Goal: Information Seeking & Learning: Learn about a topic

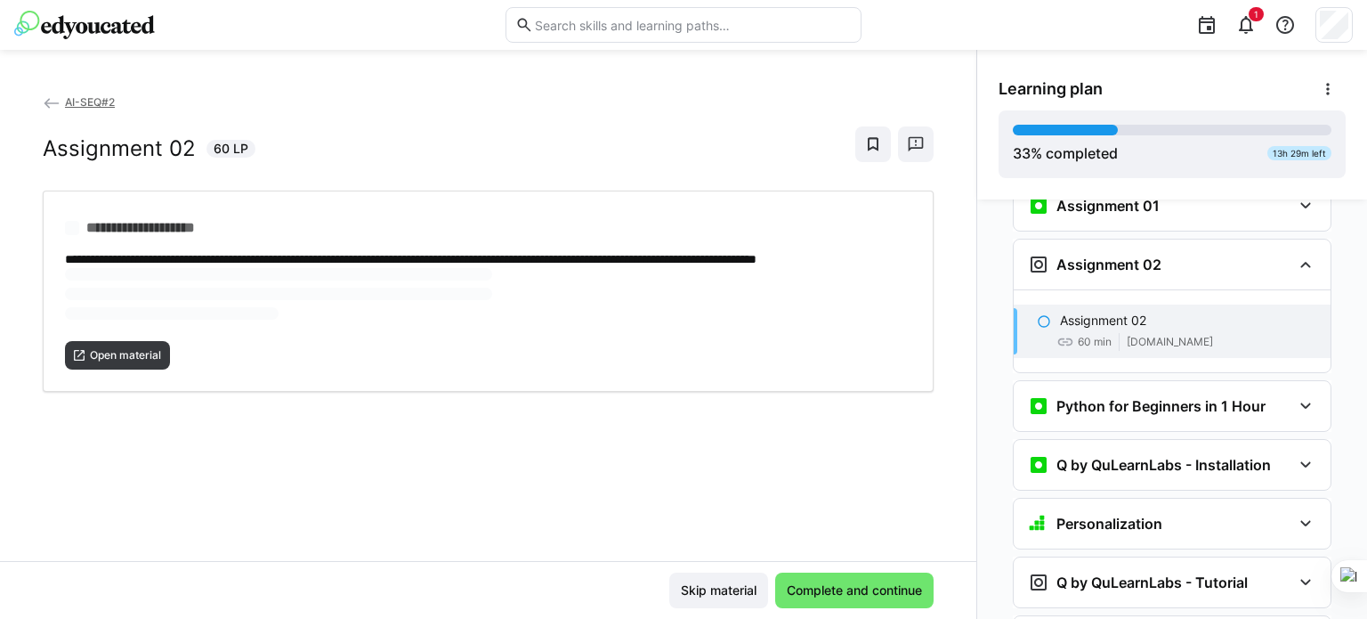
scroll to position [1472, 0]
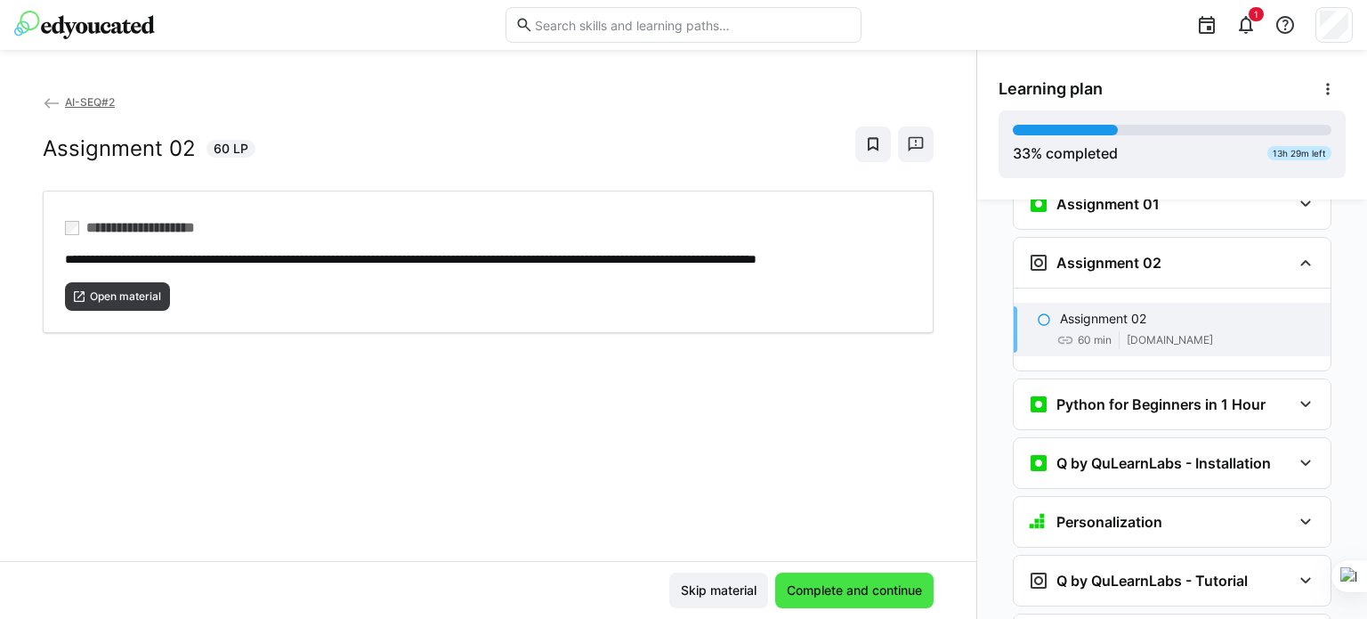
drag, startPoint x: 848, startPoint y: 598, endPoint x: 838, endPoint y: 598, distance: 9.8
click at [848, 598] on span "Complete and continue" at bounding box center [854, 590] width 141 height 18
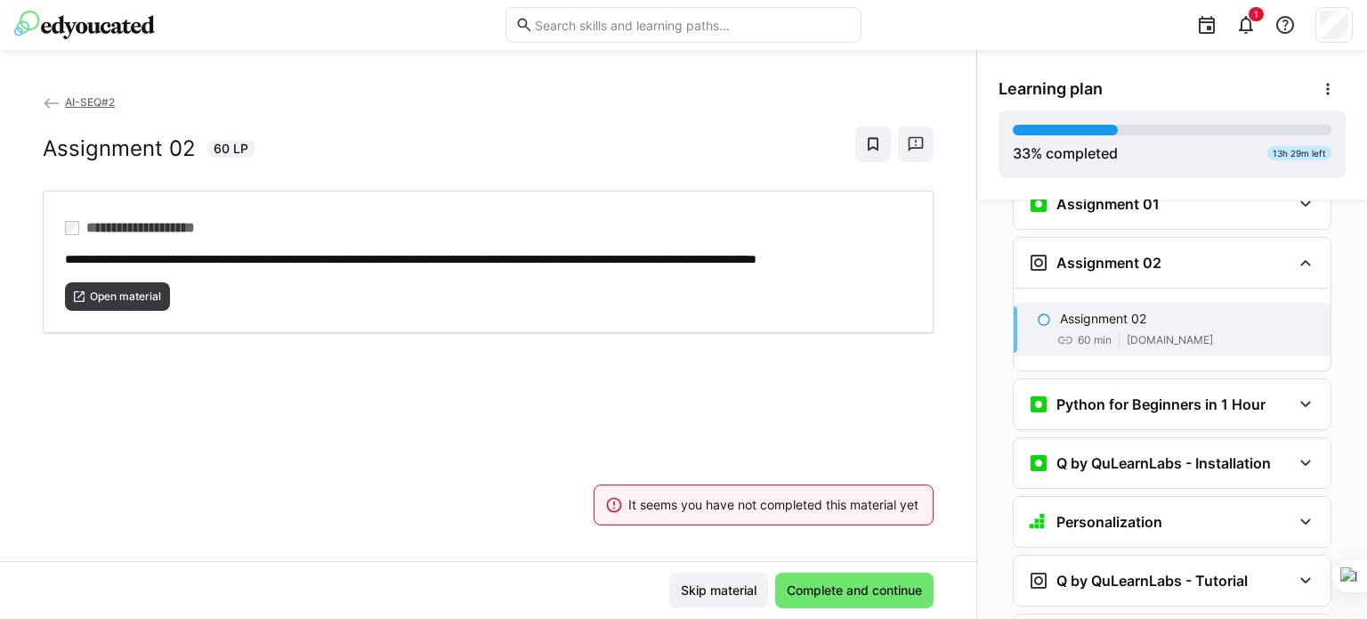
click at [755, 428] on div "**********" at bounding box center [488, 327] width 976 height 468
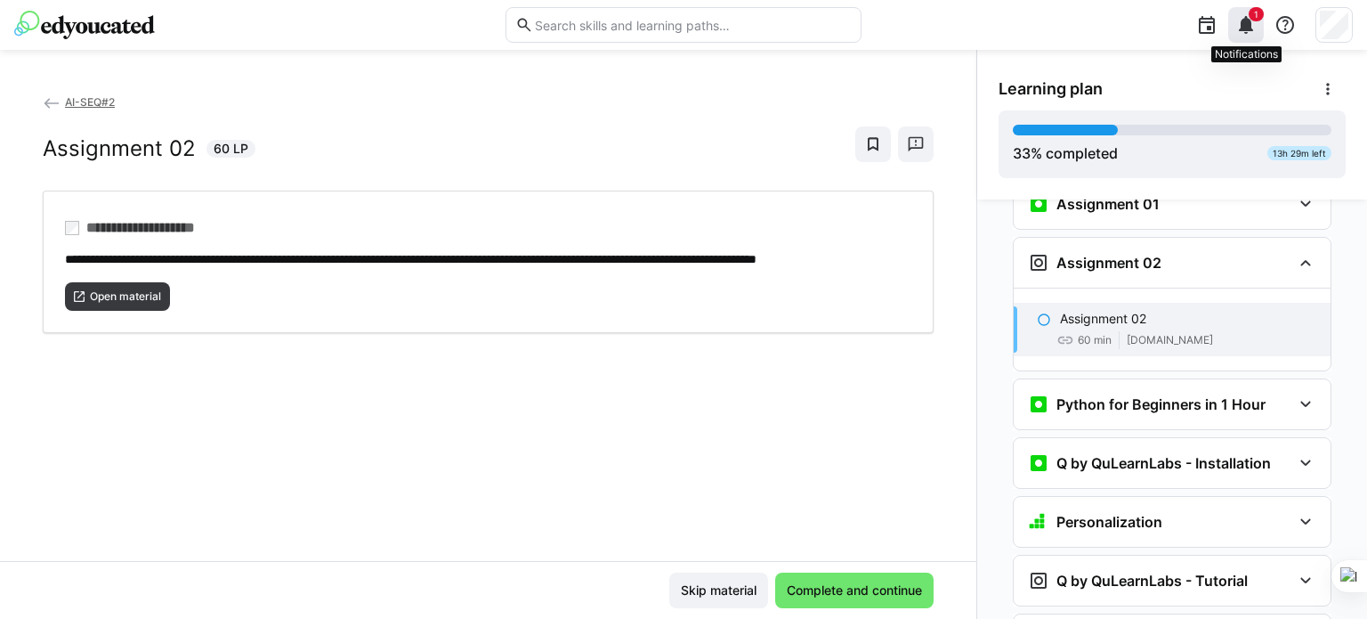
click at [1246, 31] on eds-icon at bounding box center [1245, 24] width 21 height 21
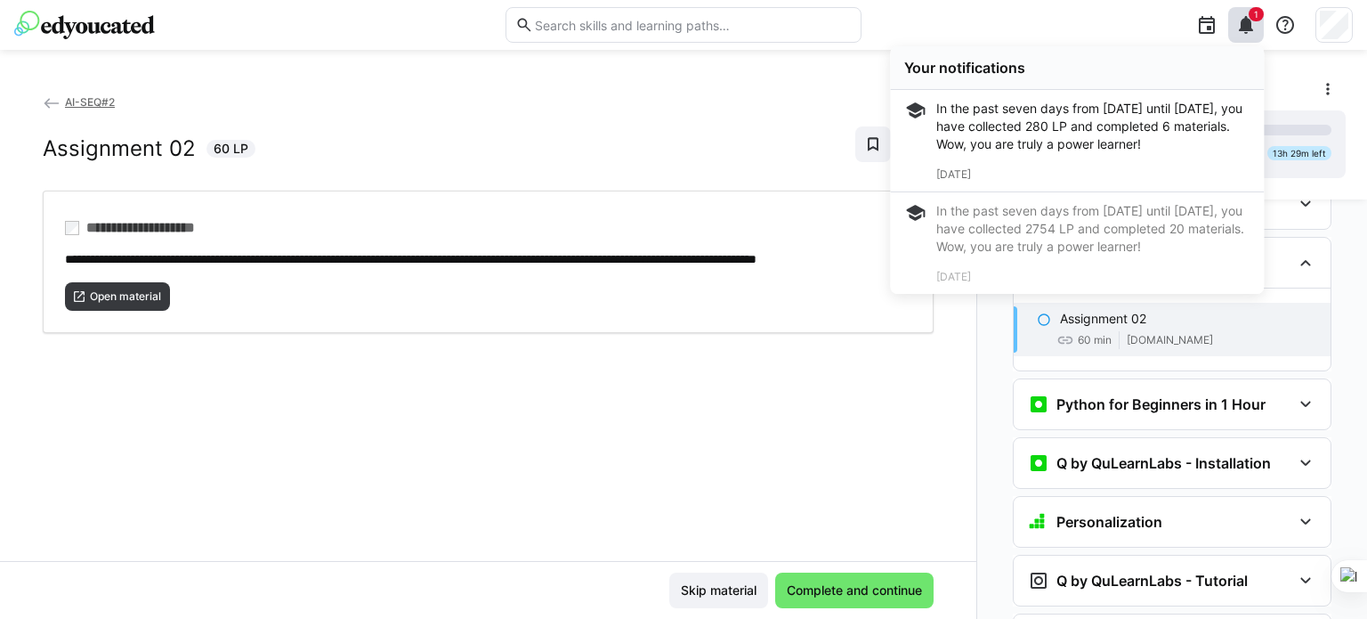
click at [1182, 101] on div "In the past seven days from [DATE] until [DATE], you have collected 280 LP and …" at bounding box center [1092, 126] width 313 height 53
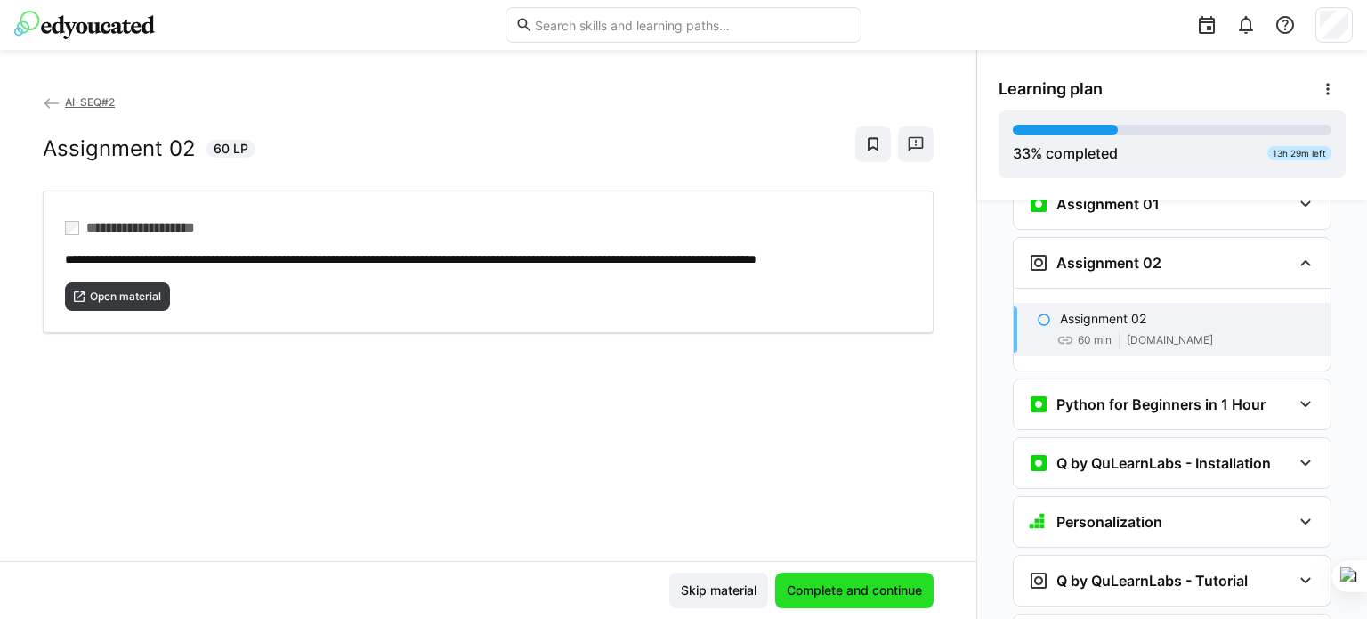
click at [906, 601] on span "Complete and continue" at bounding box center [854, 590] width 158 height 36
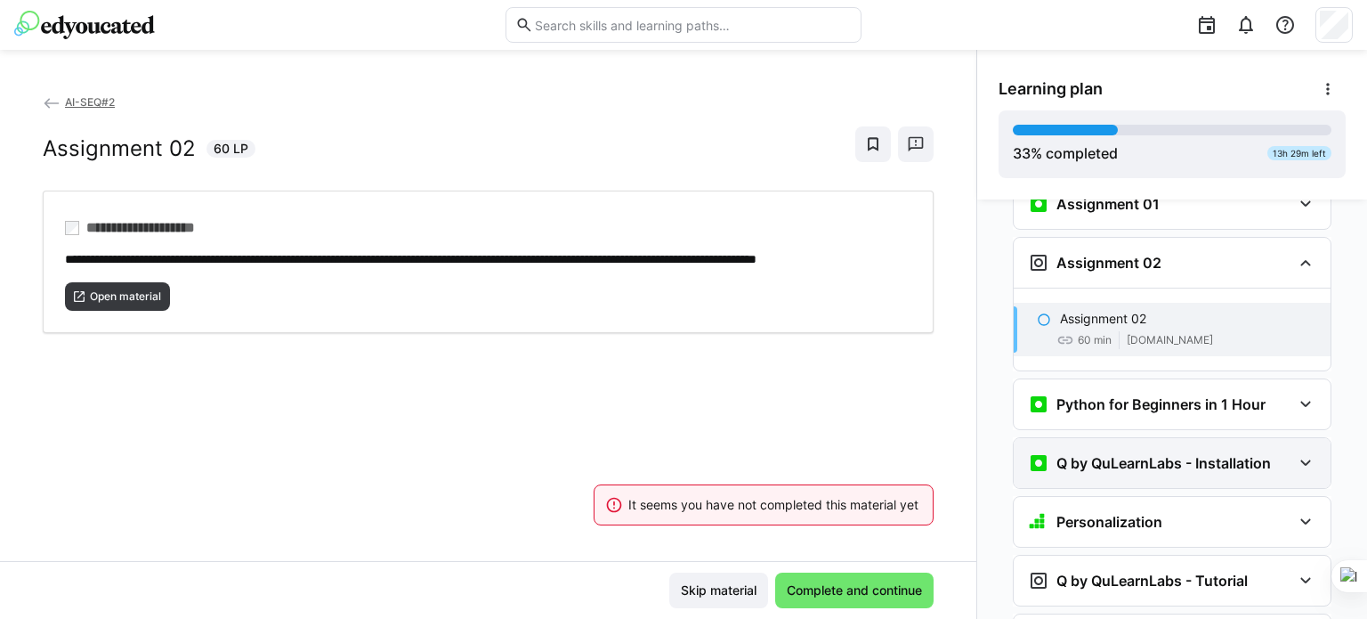
click at [1298, 452] on eds-icon at bounding box center [1305, 462] width 21 height 21
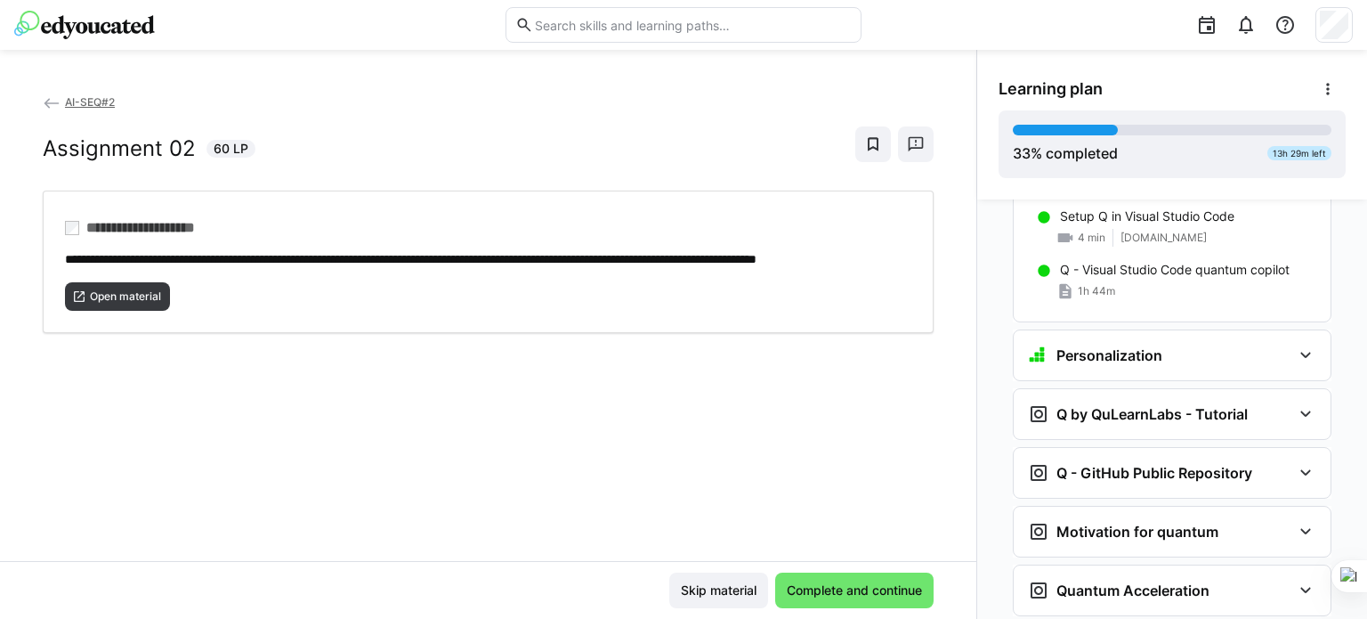
scroll to position [1798, 0]
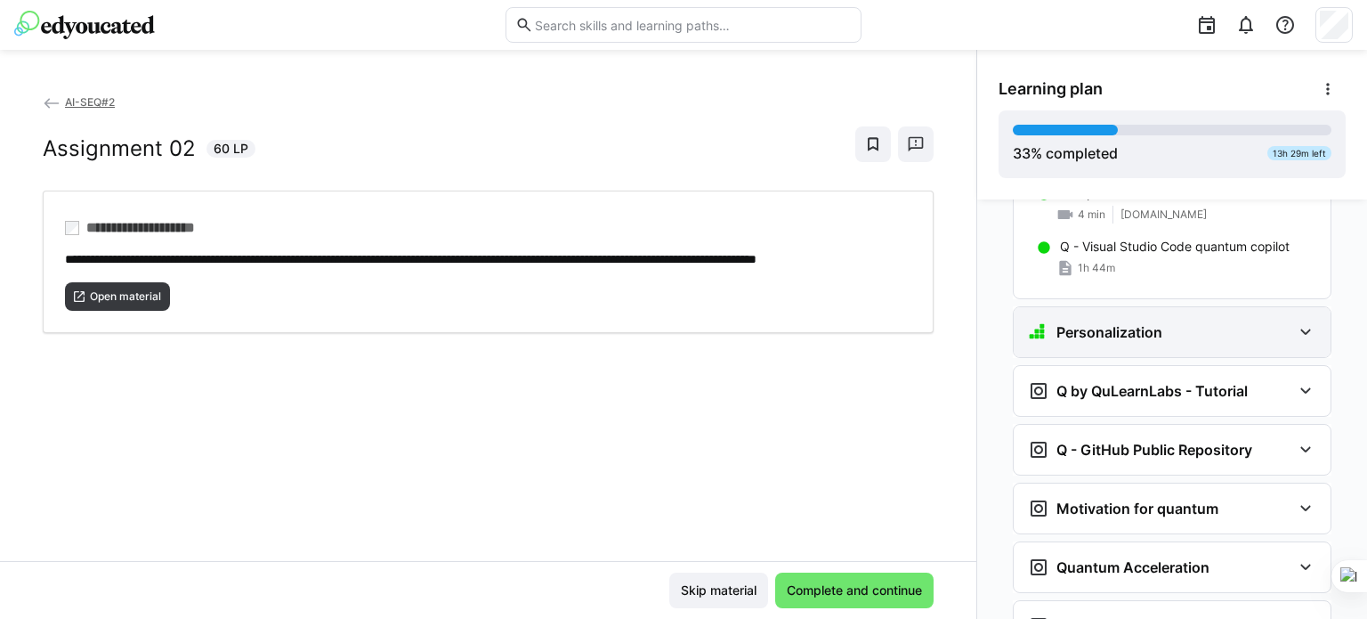
click at [1295, 321] on eds-icon at bounding box center [1305, 331] width 21 height 21
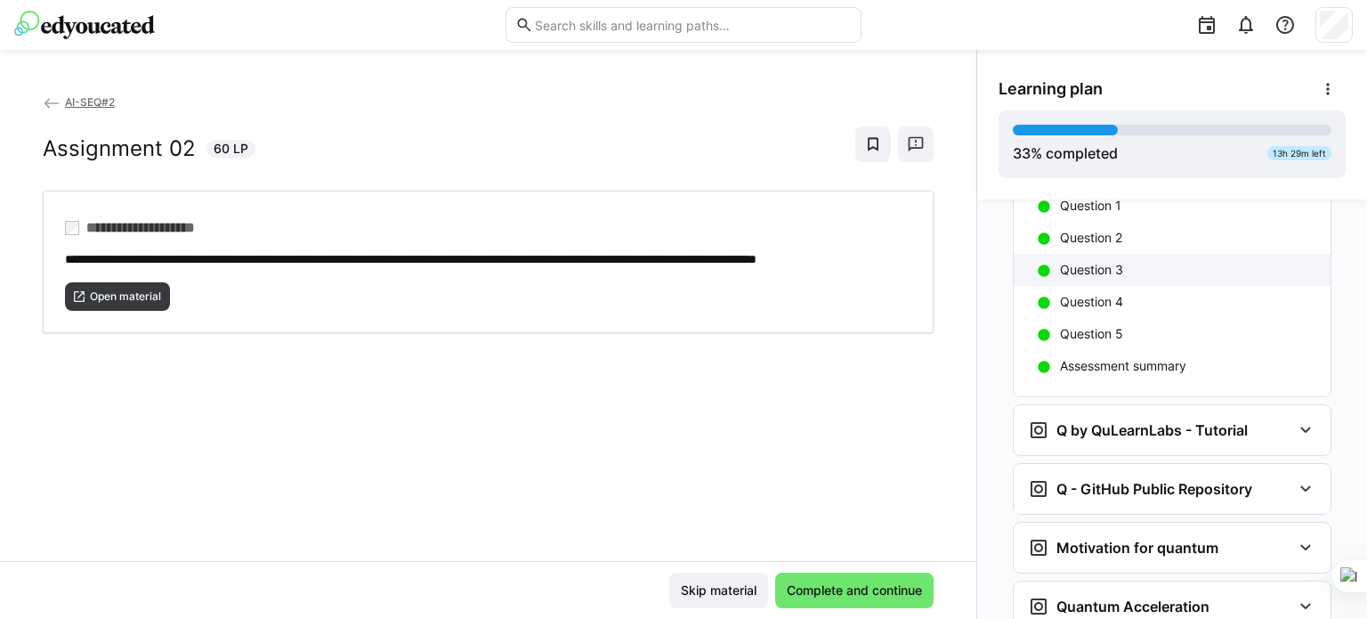
scroll to position [2065, 0]
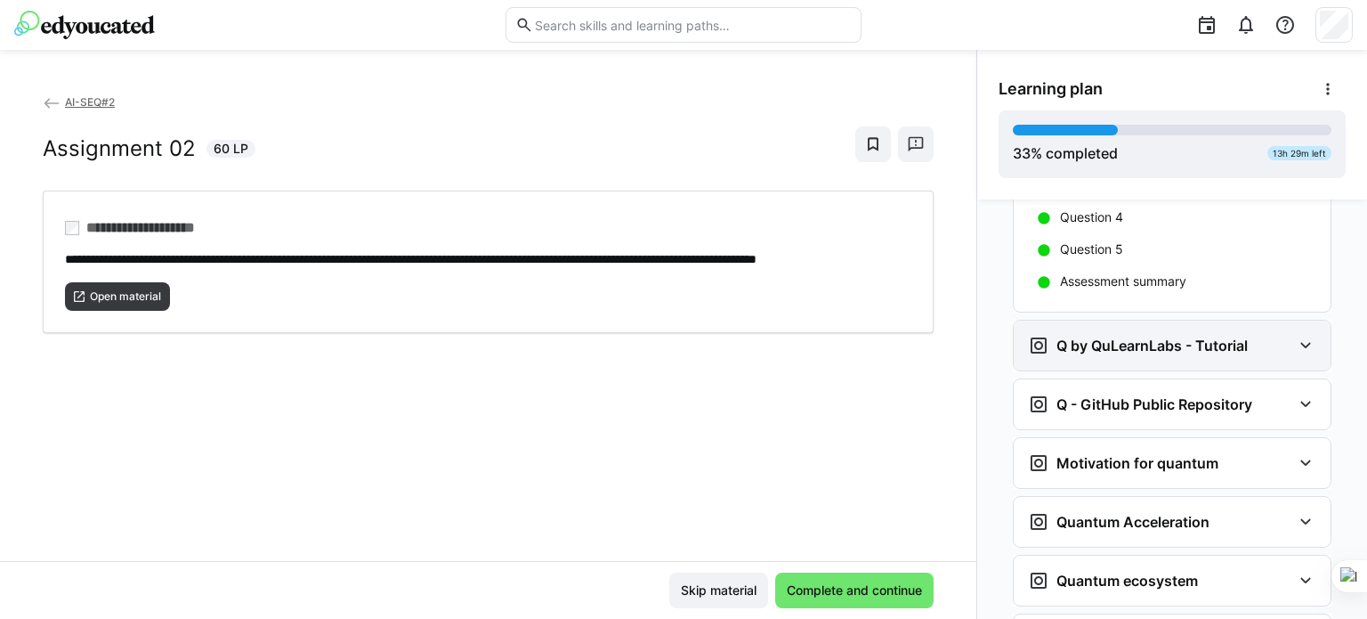
click at [1298, 335] on eds-icon at bounding box center [1305, 345] width 21 height 21
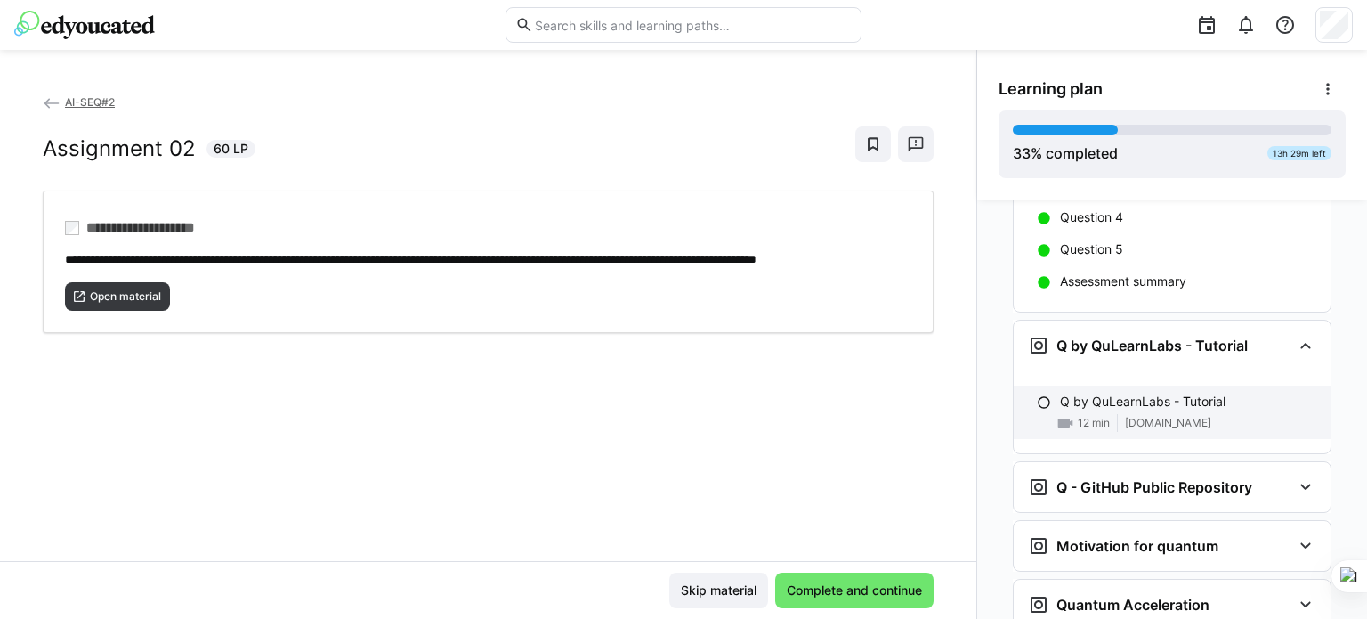
click at [1220, 392] on div "Q by QuLearnLabs - Tutorial" at bounding box center [1188, 401] width 256 height 18
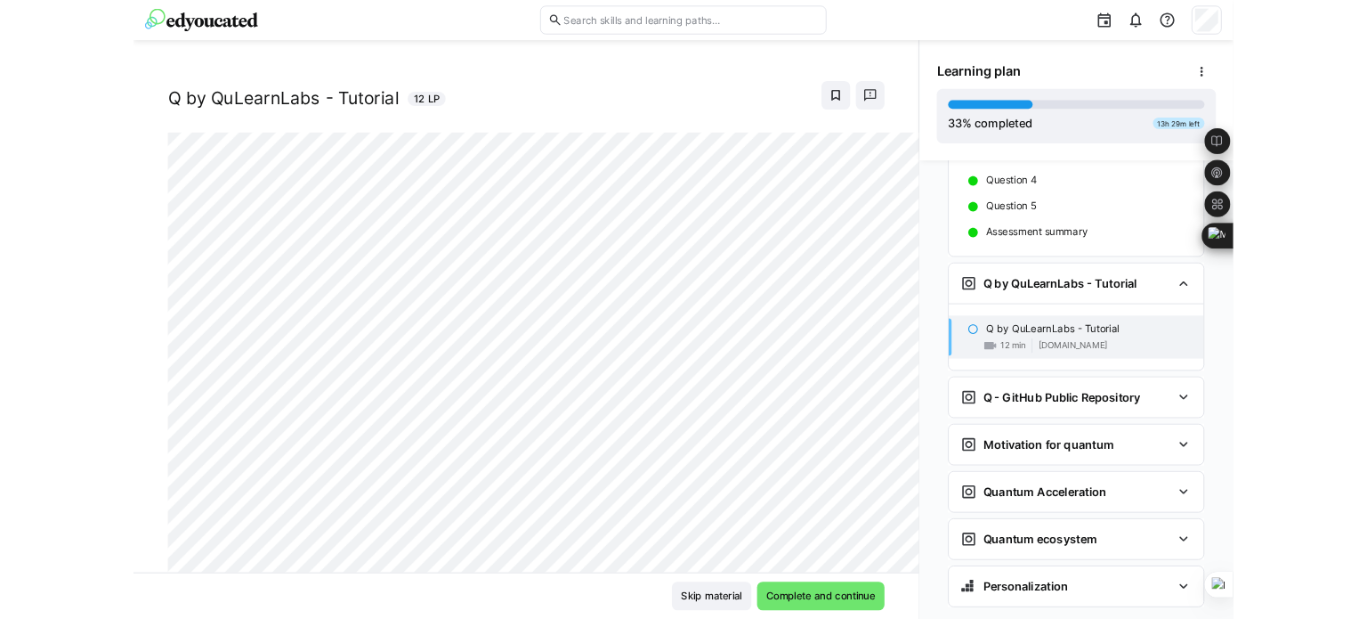
scroll to position [2147, 0]
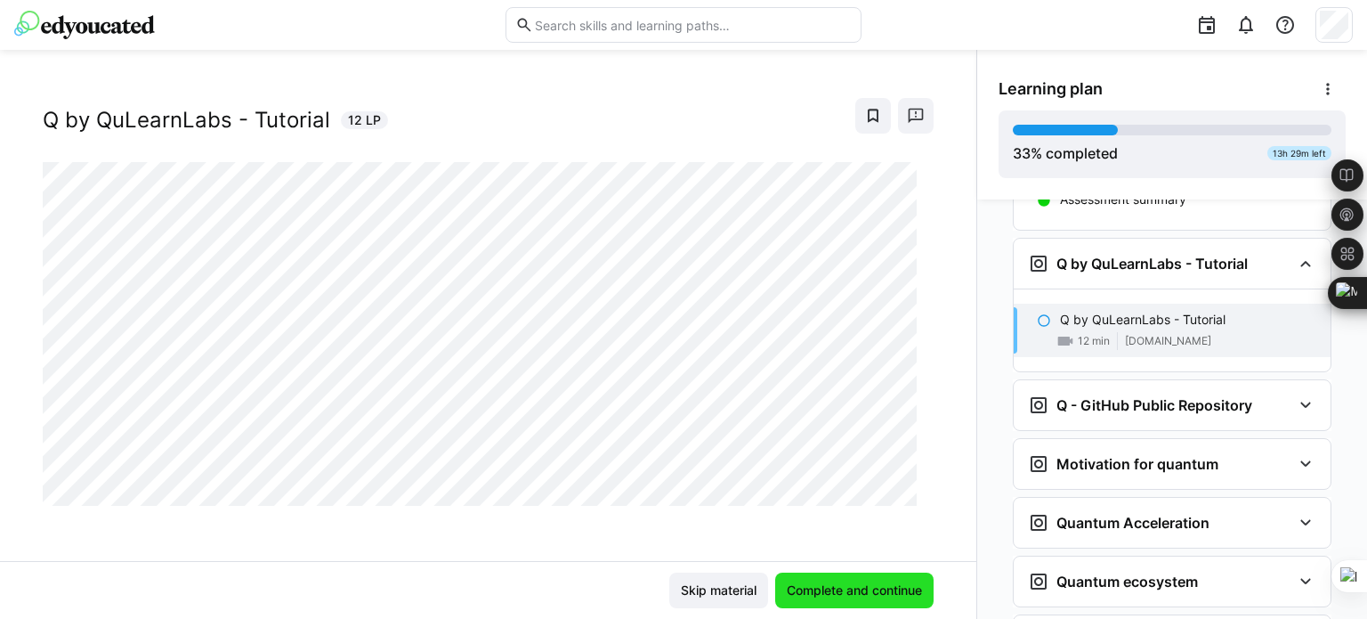
click at [859, 586] on span "Complete and continue" at bounding box center [854, 590] width 141 height 18
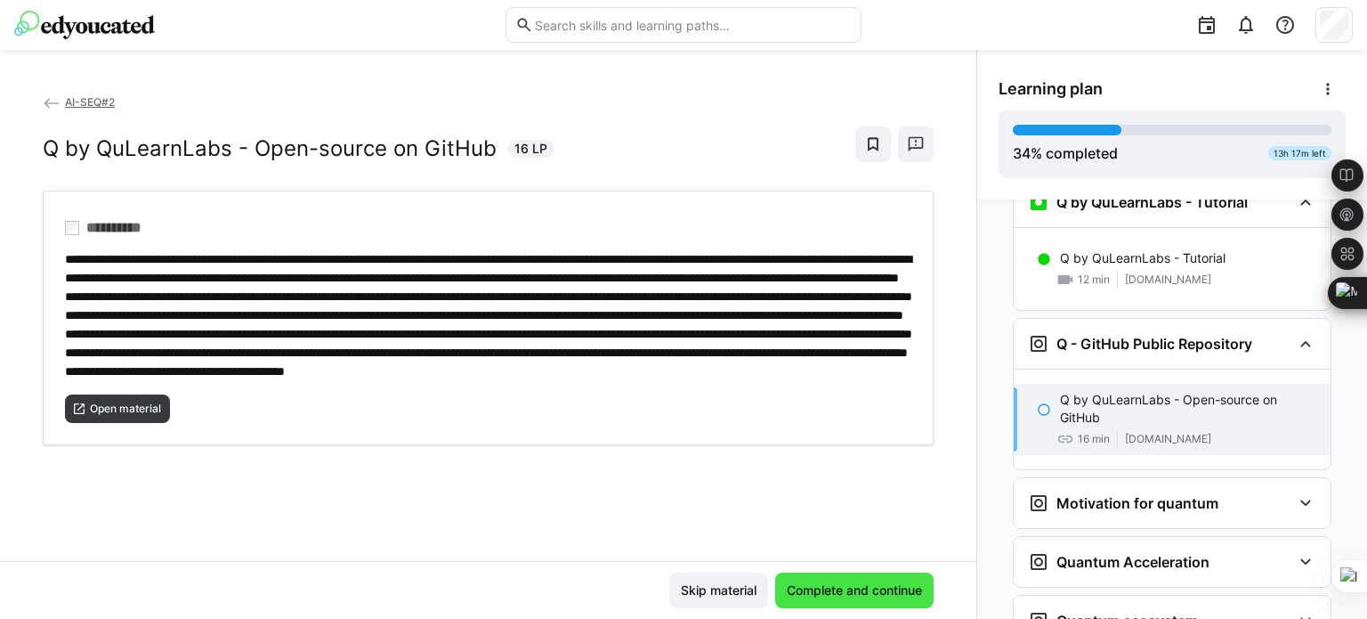
scroll to position [0, 0]
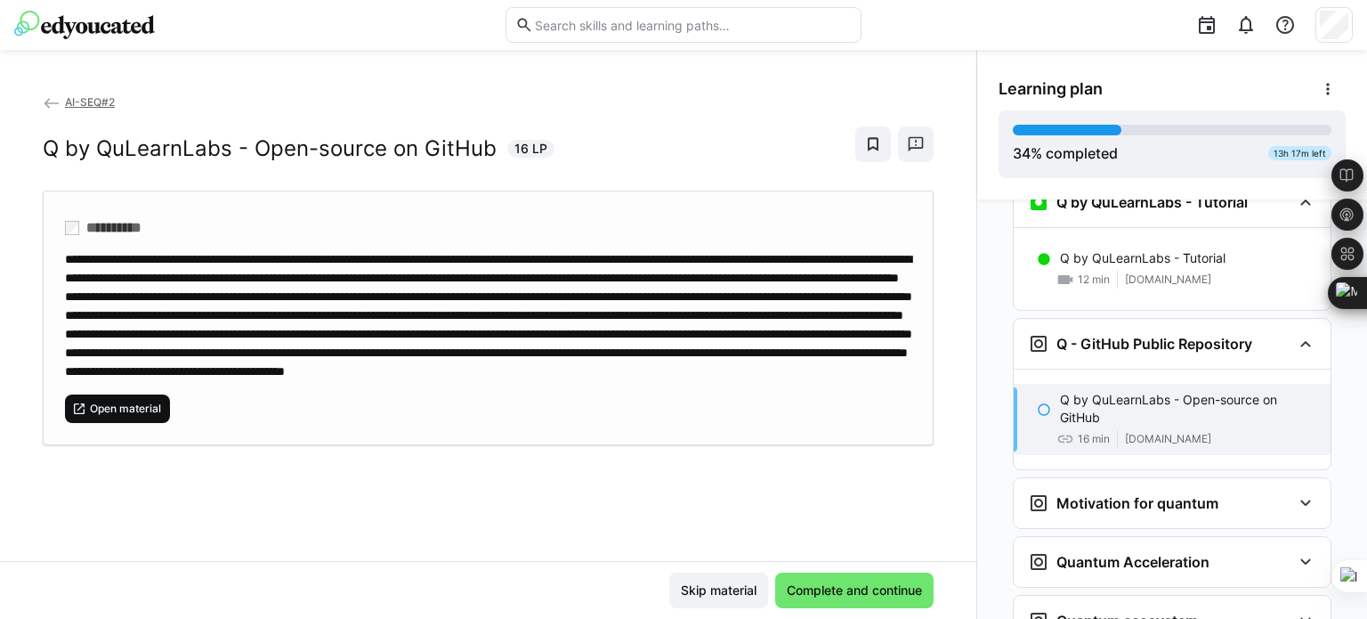
click at [99, 423] on span "Open material" at bounding box center [117, 408] width 105 height 28
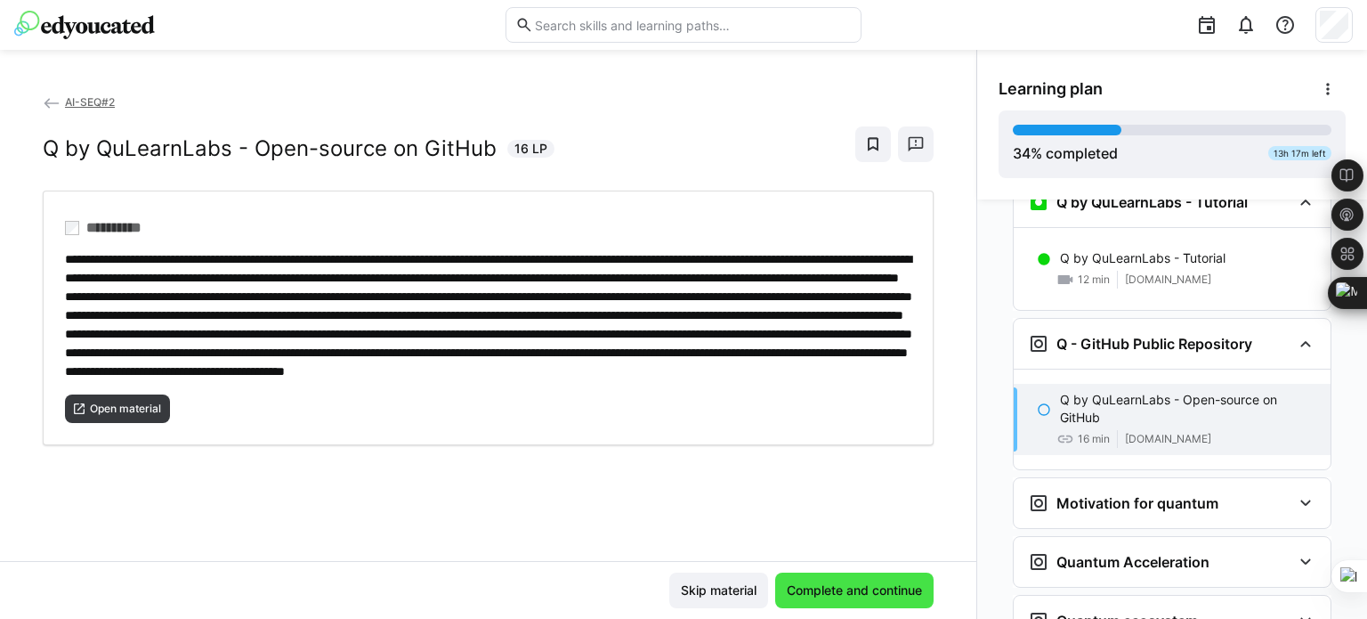
click at [852, 579] on span "Complete and continue" at bounding box center [854, 590] width 158 height 36
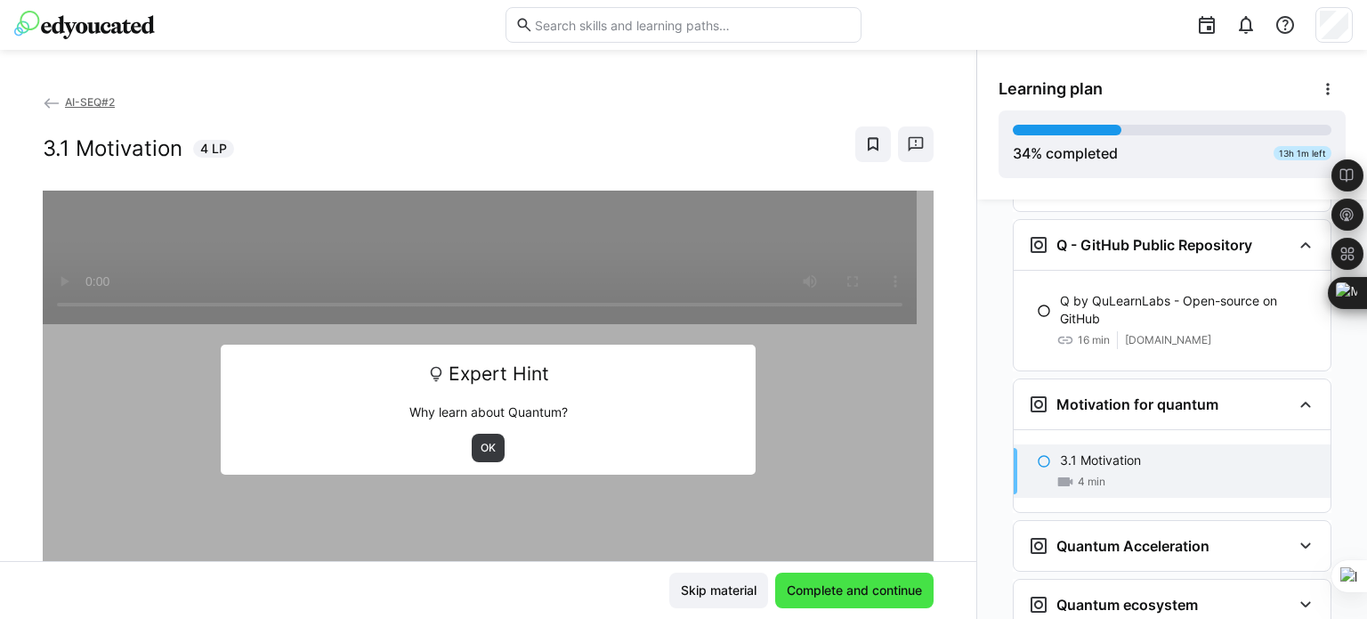
scroll to position [2309, 0]
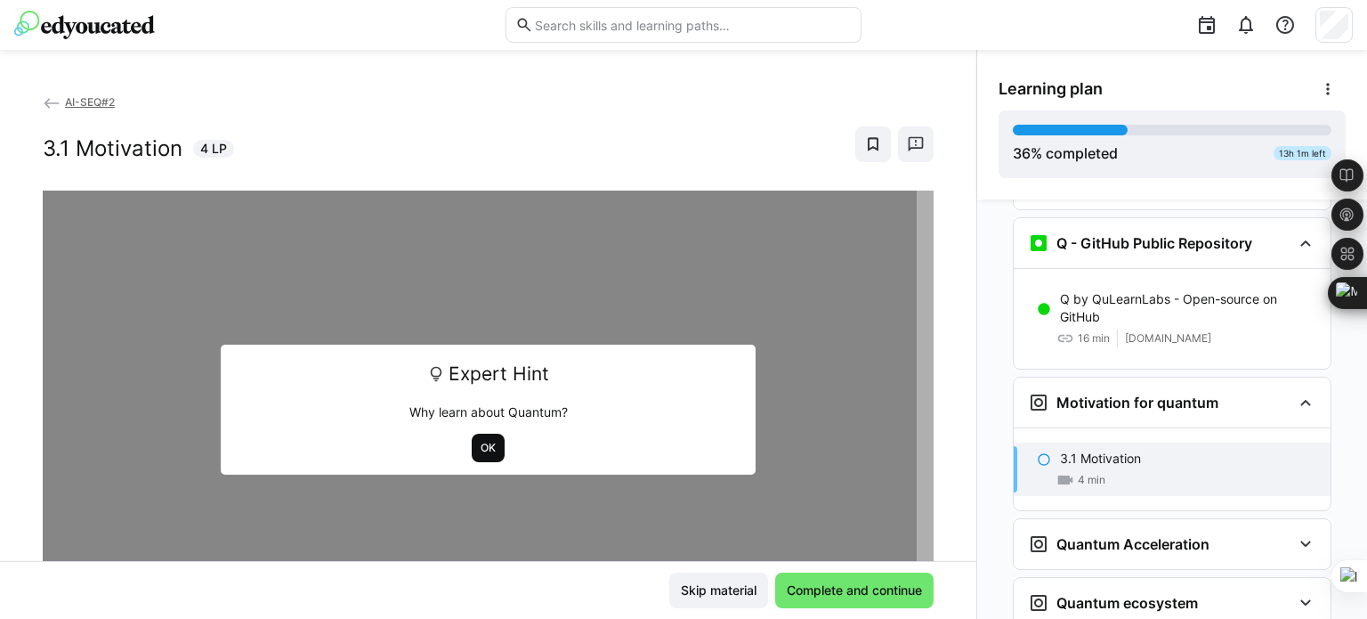
click at [479, 448] on span "OK" at bounding box center [488, 448] width 19 height 14
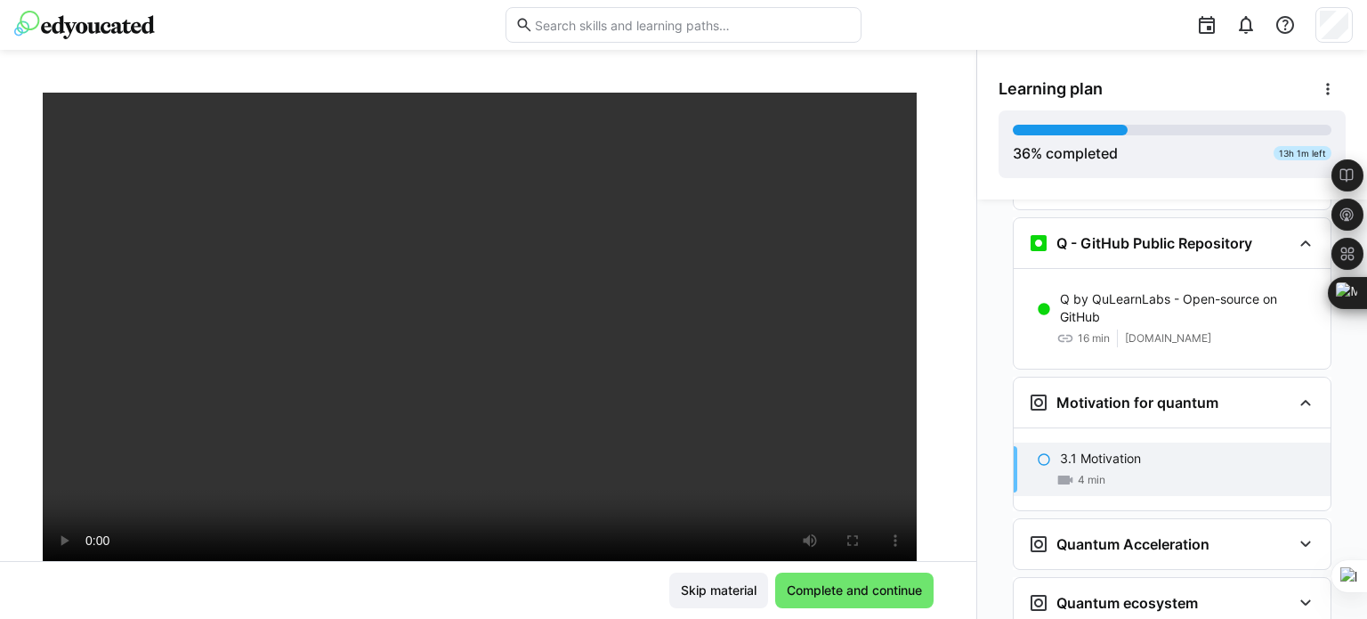
scroll to position [91, 0]
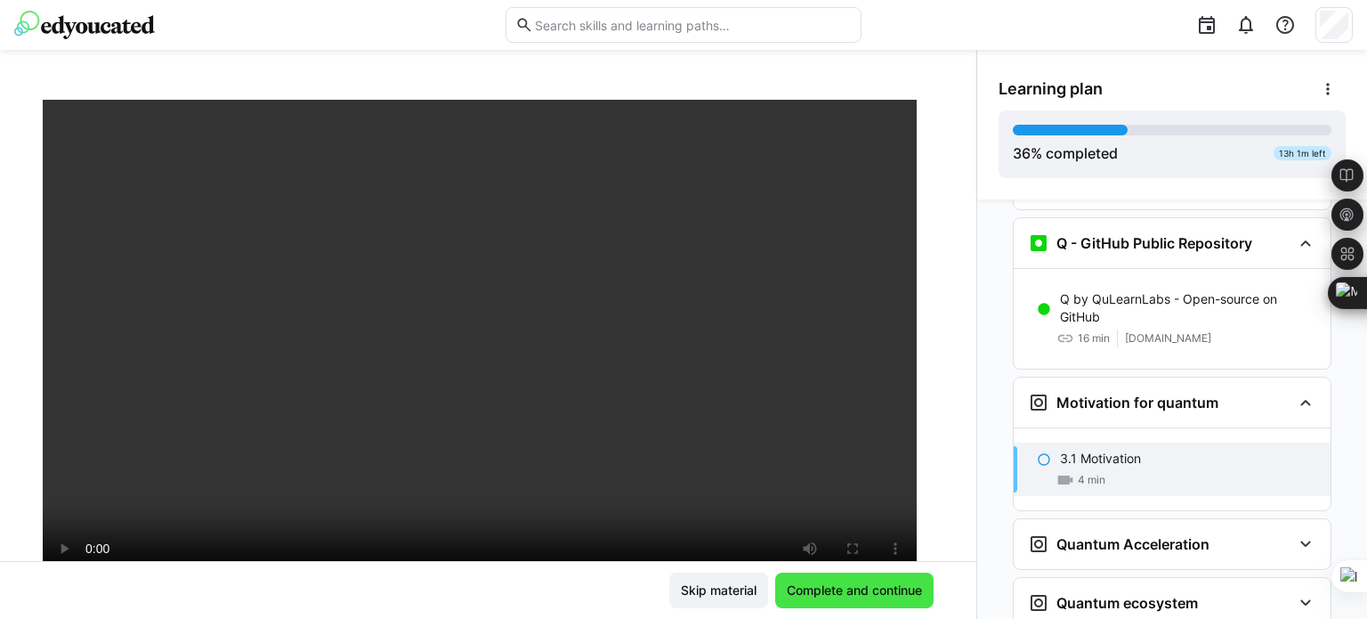
click at [848, 592] on span "Complete and continue" at bounding box center [854, 590] width 141 height 18
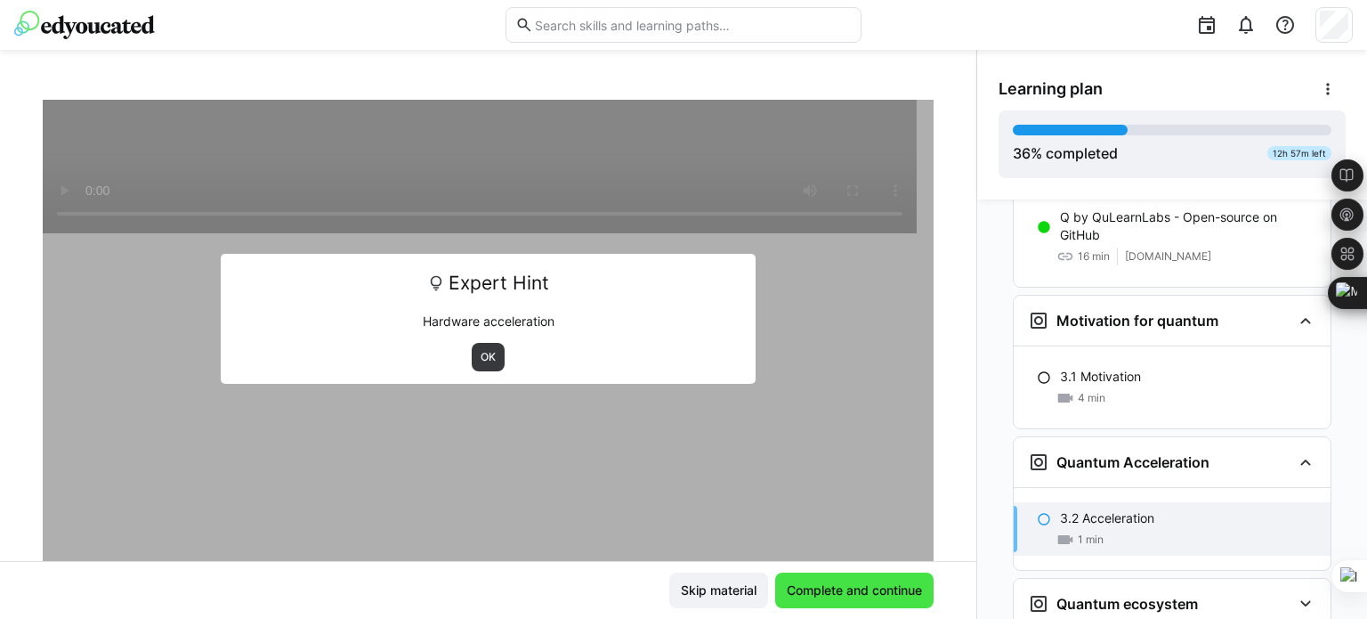
scroll to position [2391, 0]
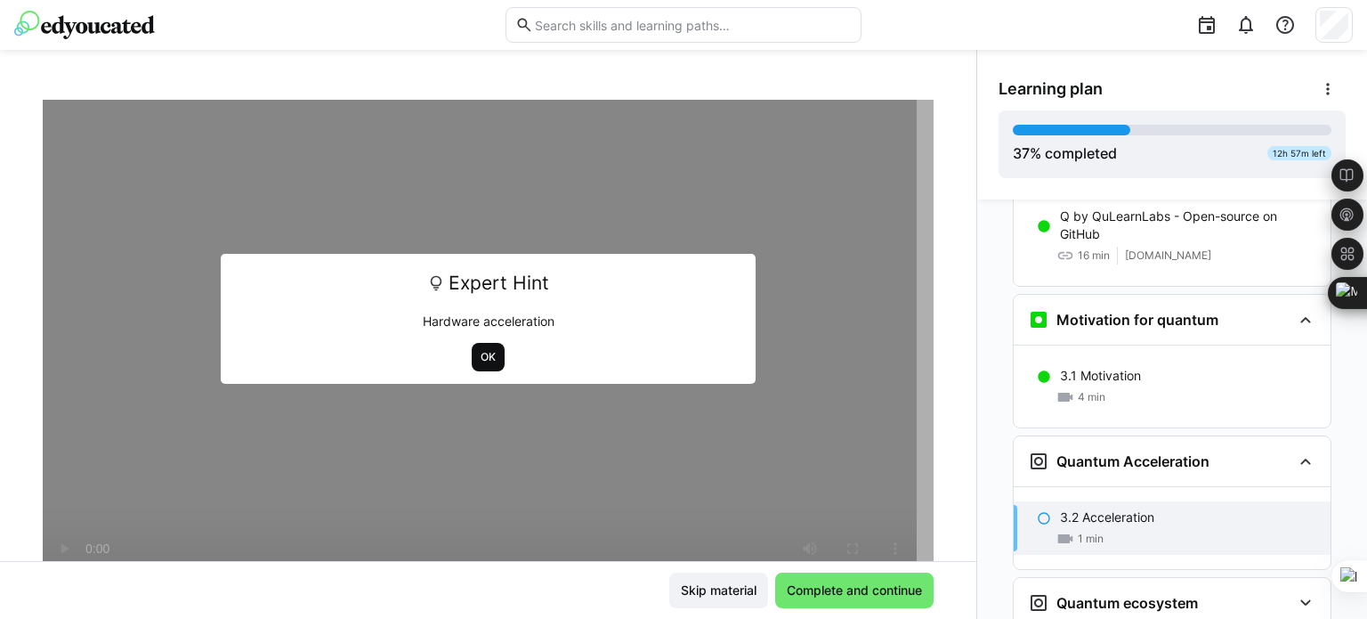
click at [490, 360] on span "OK" at bounding box center [488, 357] width 33 height 28
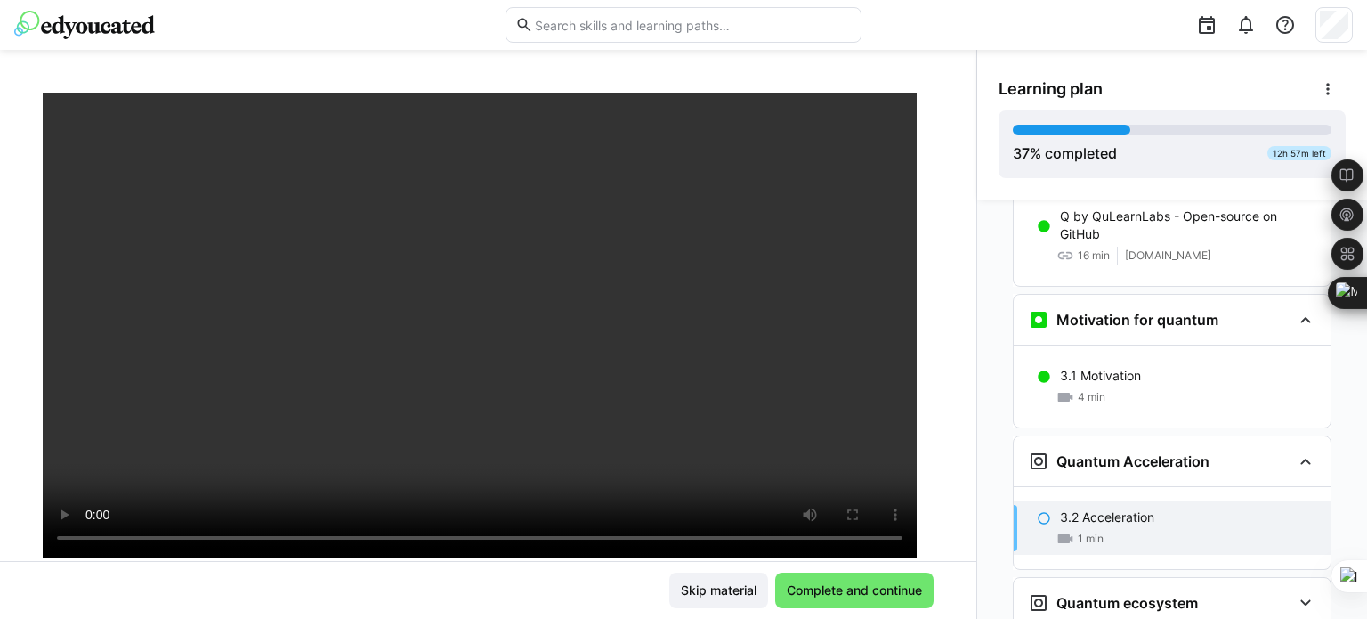
scroll to position [120, 0]
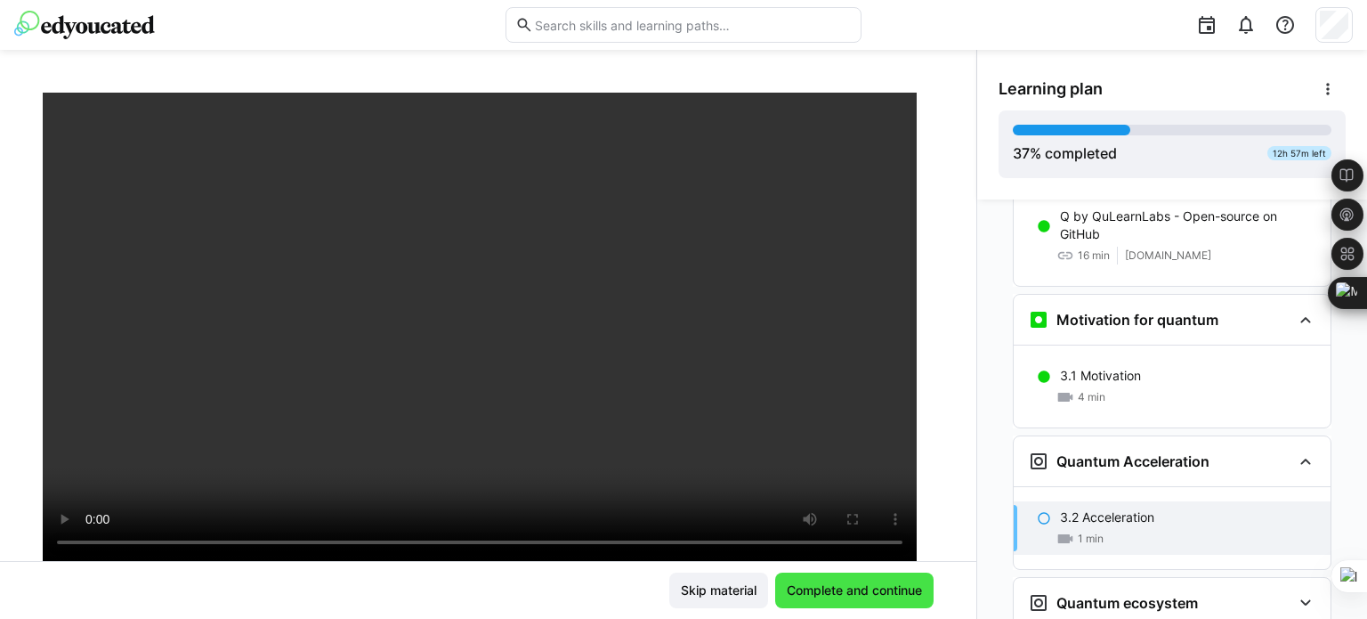
click at [853, 585] on span "Complete and continue" at bounding box center [854, 590] width 141 height 18
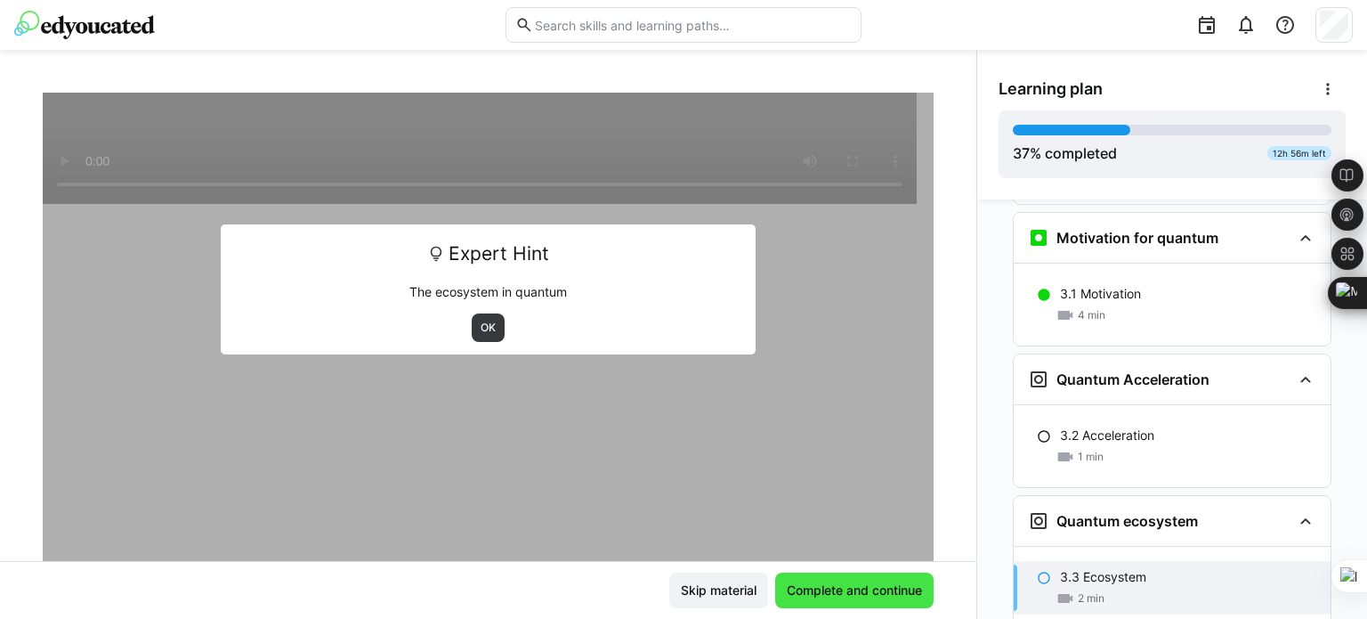
scroll to position [2474, 0]
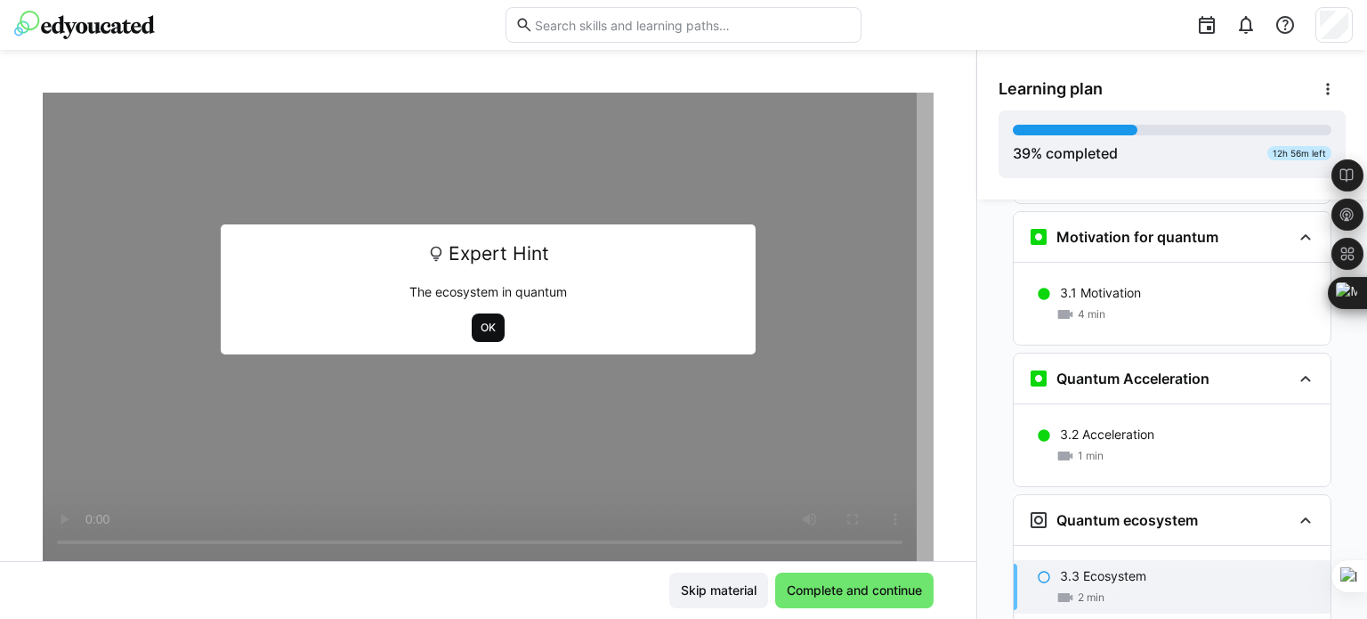
click at [479, 333] on span "OK" at bounding box center [488, 327] width 19 height 14
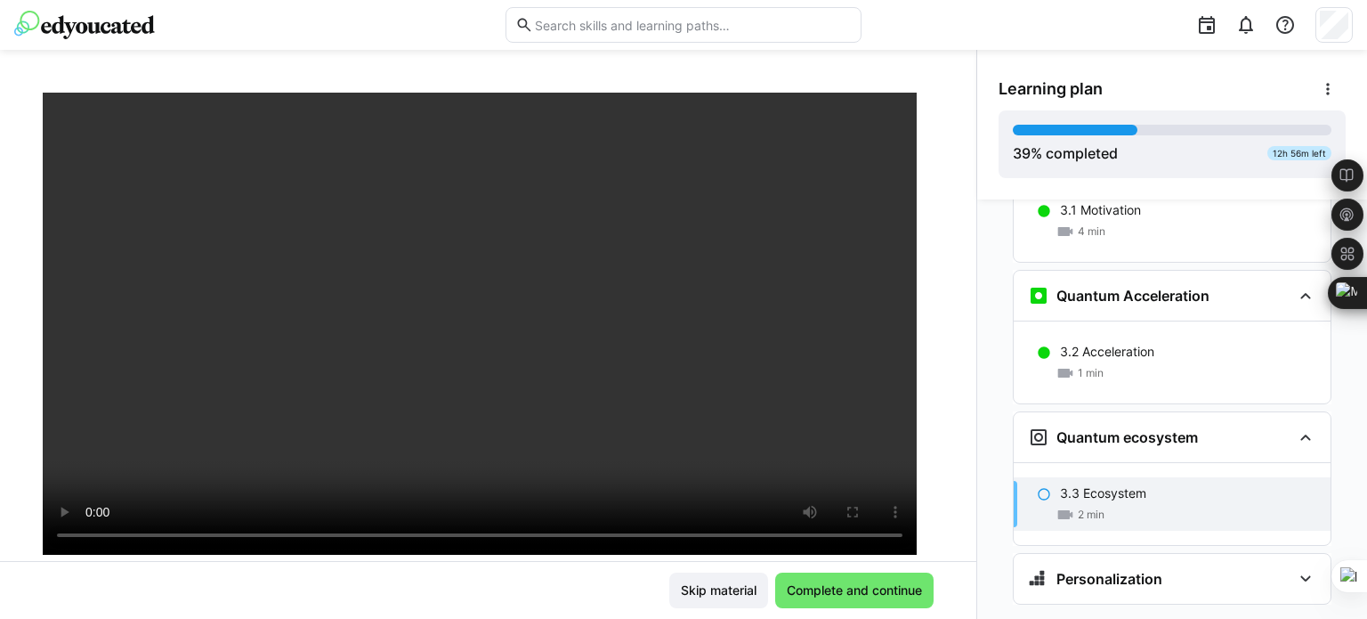
scroll to position [137, 0]
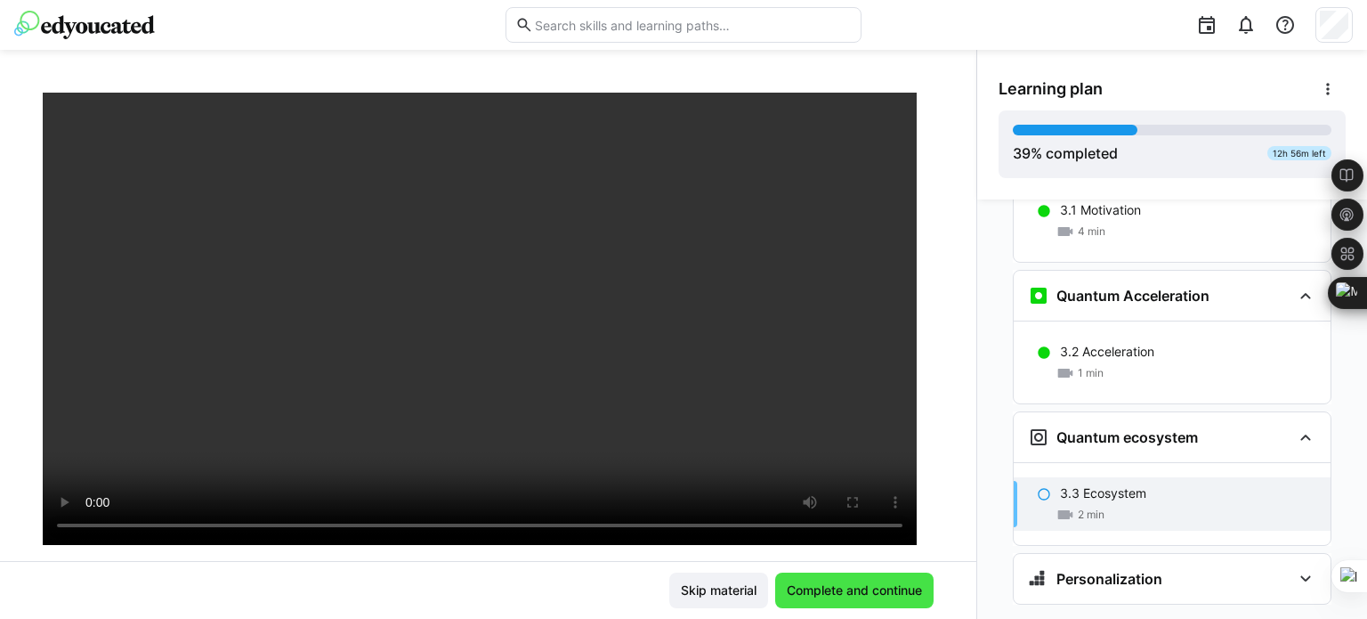
click at [840, 590] on span "Complete and continue" at bounding box center [854, 590] width 141 height 18
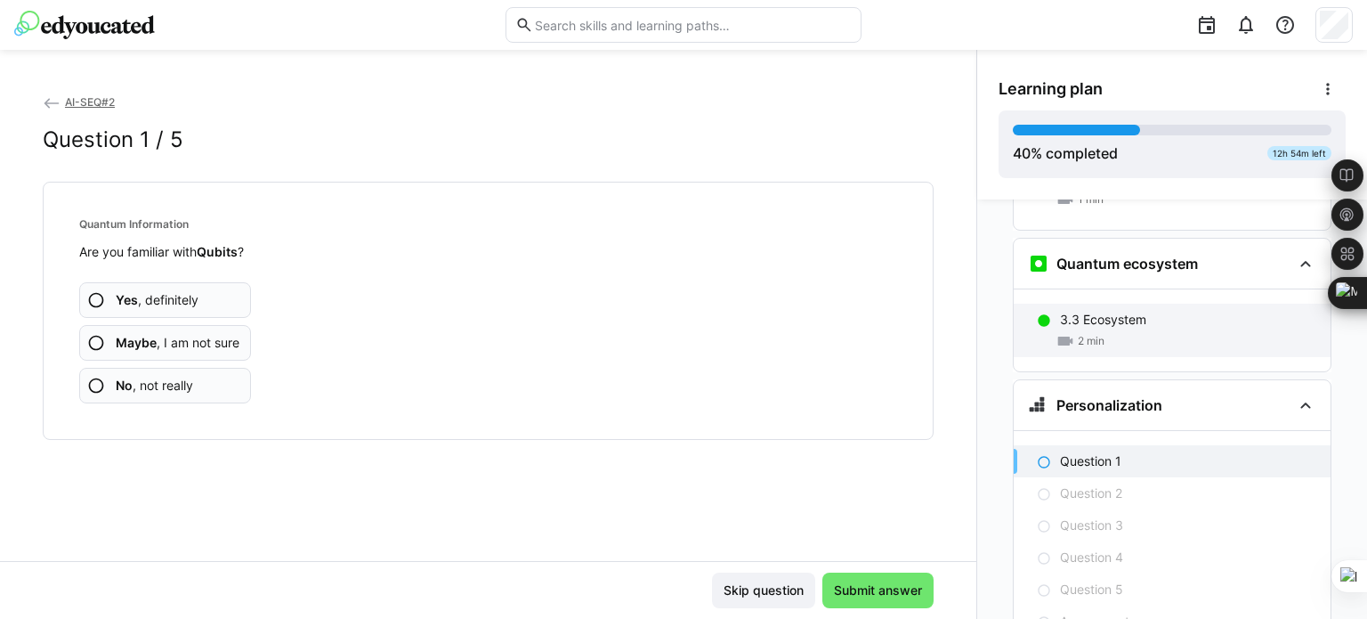
scroll to position [2778, 0]
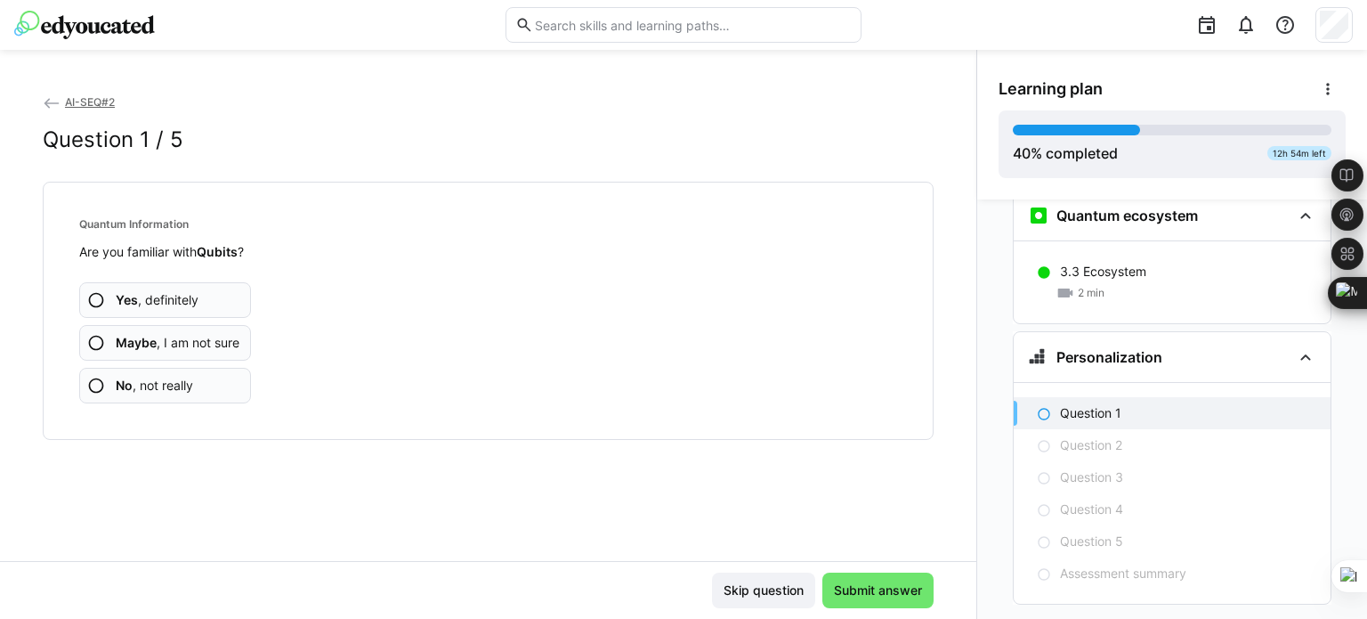
click at [184, 384] on span "No , not really" at bounding box center [154, 385] width 77 height 18
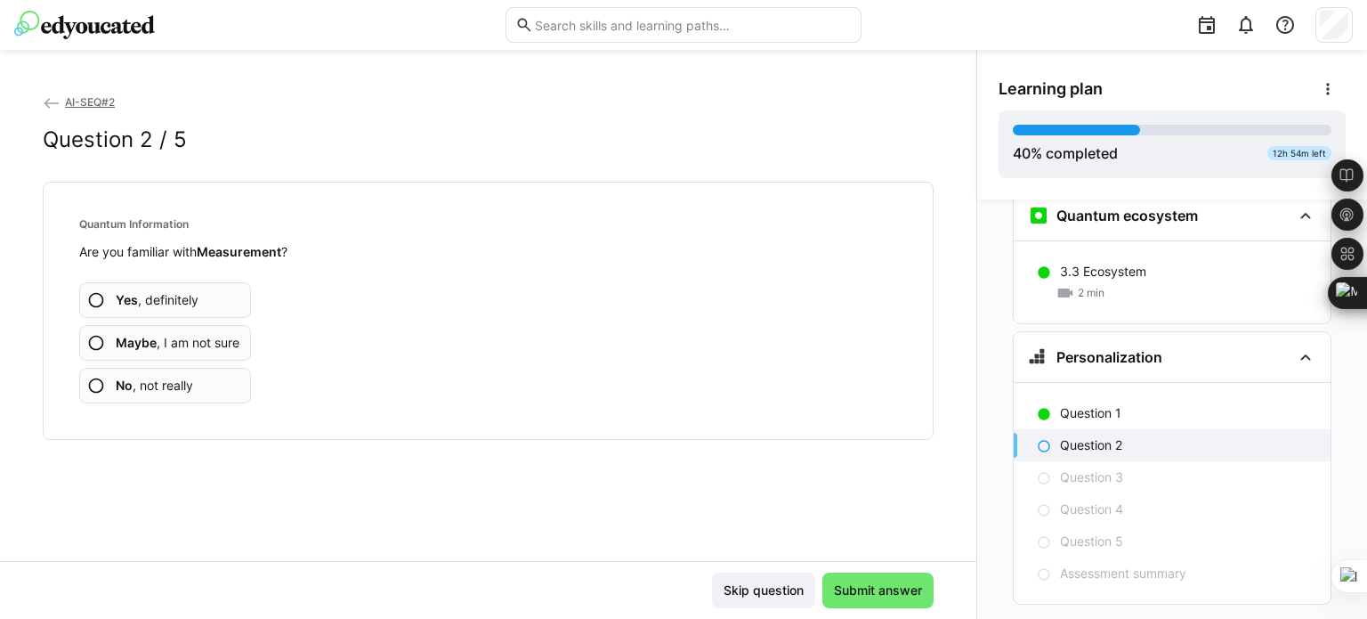
click at [182, 382] on span "No , not really" at bounding box center [154, 385] width 77 height 18
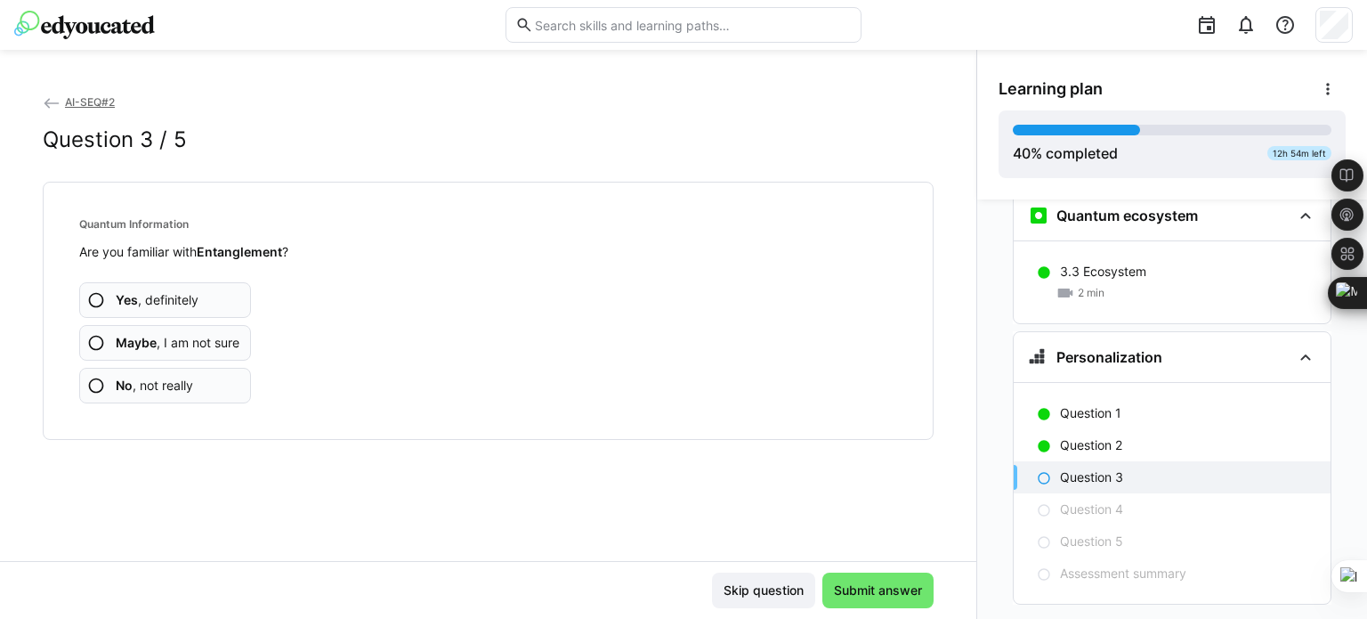
click at [182, 382] on span "No , not really" at bounding box center [154, 385] width 77 height 18
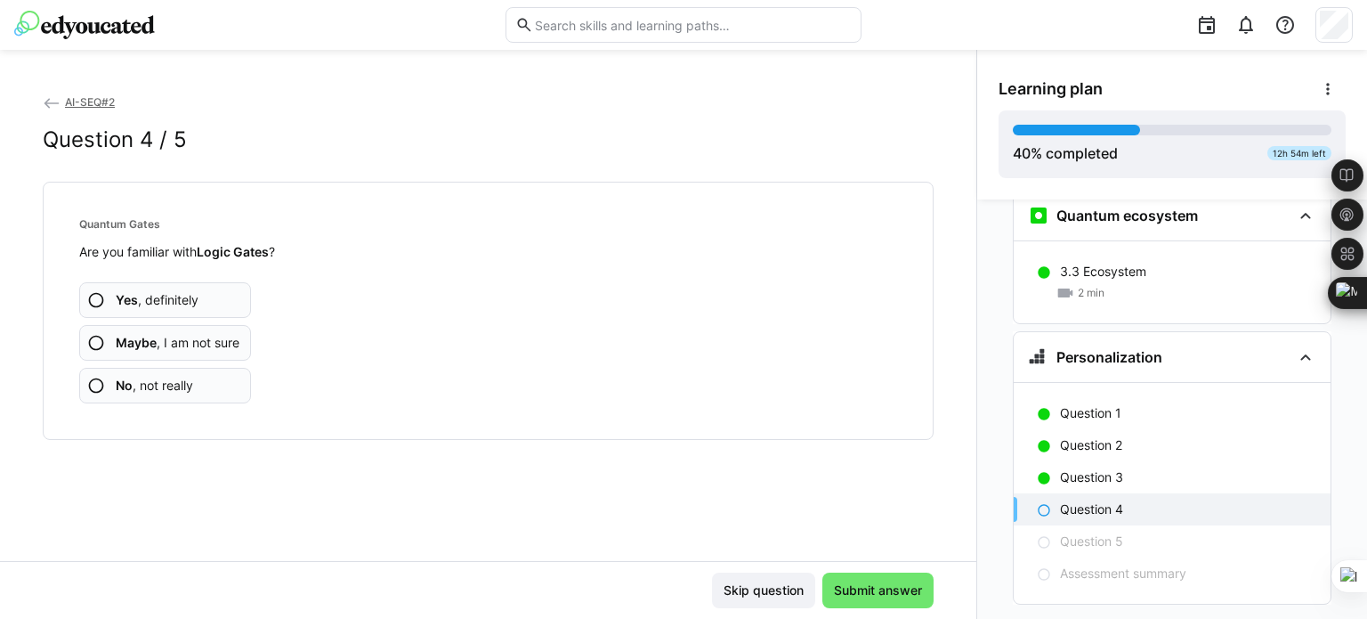
click at [182, 382] on span "No , not really" at bounding box center [154, 385] width 77 height 18
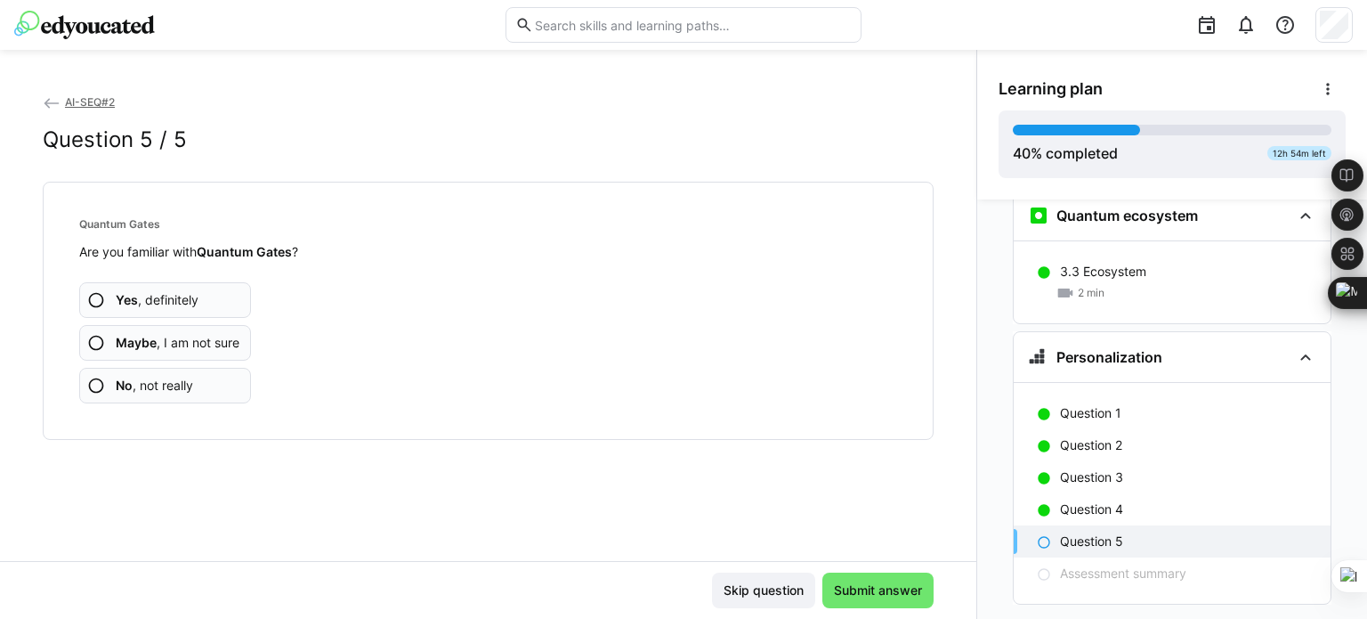
click at [182, 382] on span "No , not really" at bounding box center [154, 385] width 77 height 18
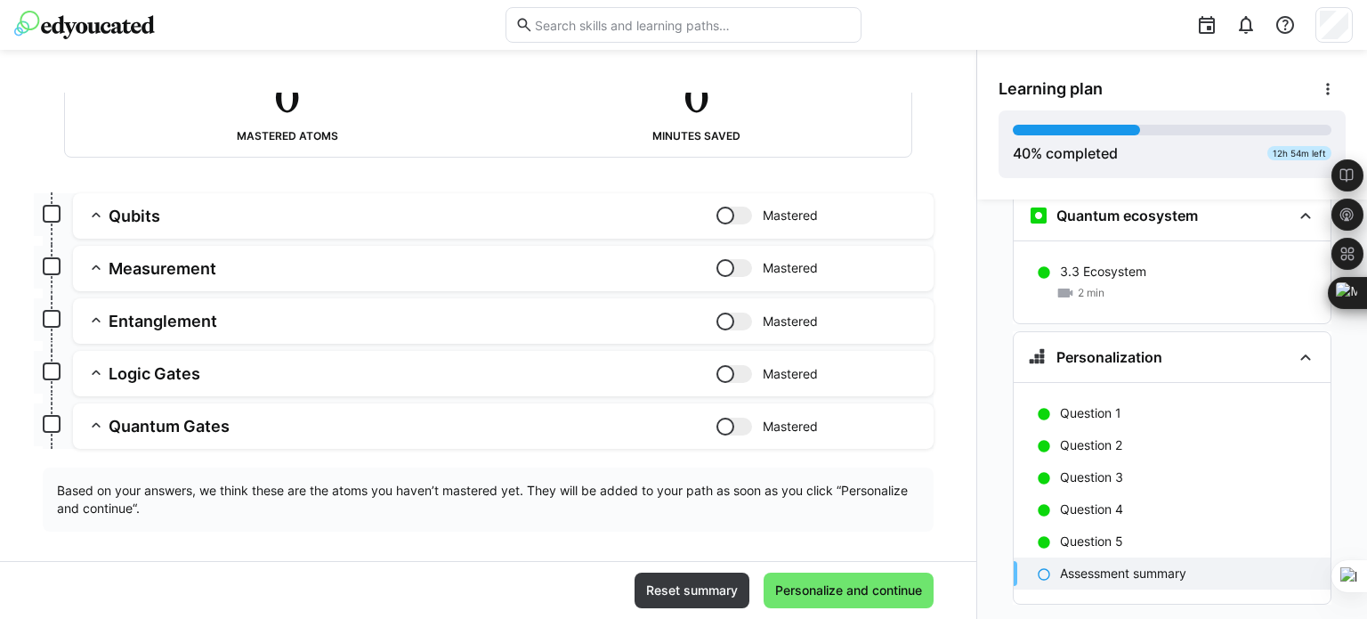
scroll to position [148, 0]
click at [883, 586] on span "Personalize and continue" at bounding box center [848, 590] width 152 height 18
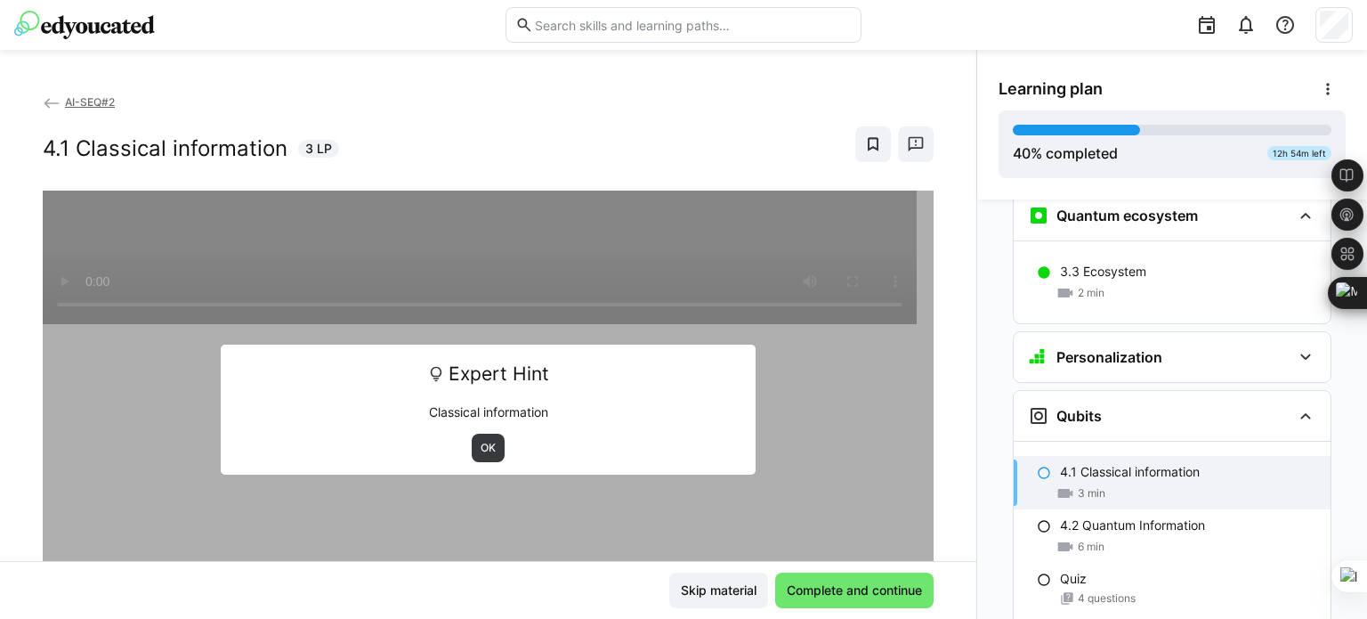
scroll to position [2940, 0]
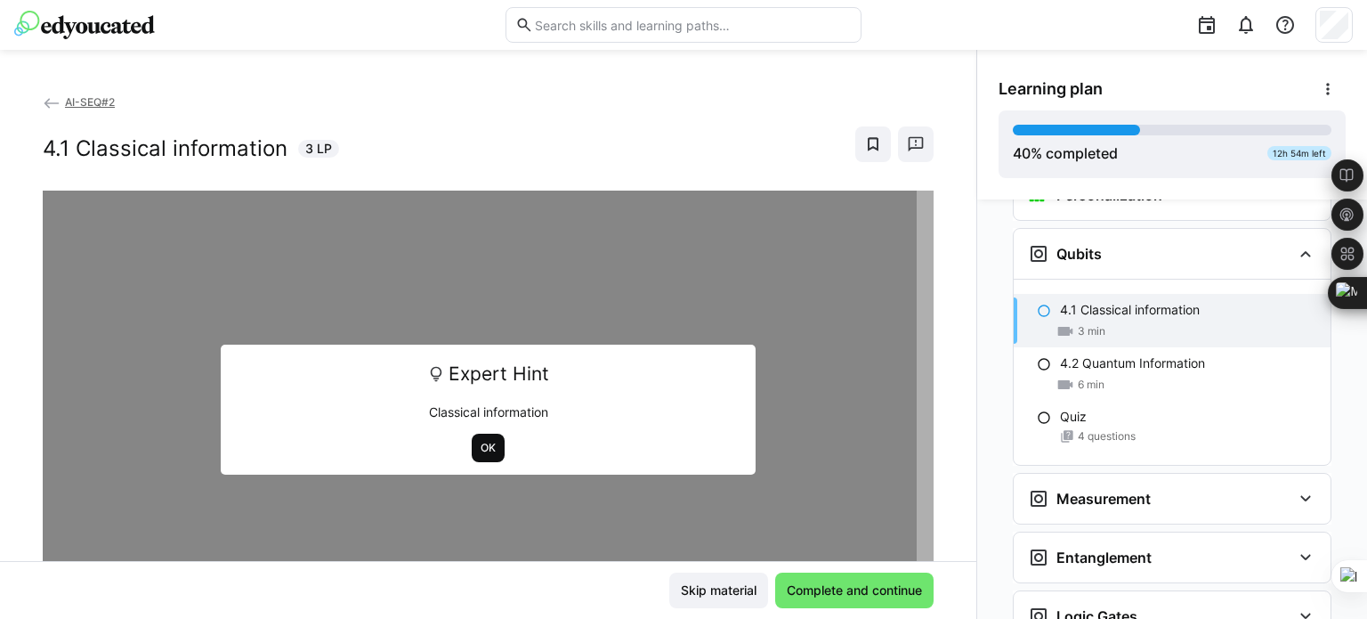
click at [483, 449] on span "OK" at bounding box center [488, 448] width 19 height 14
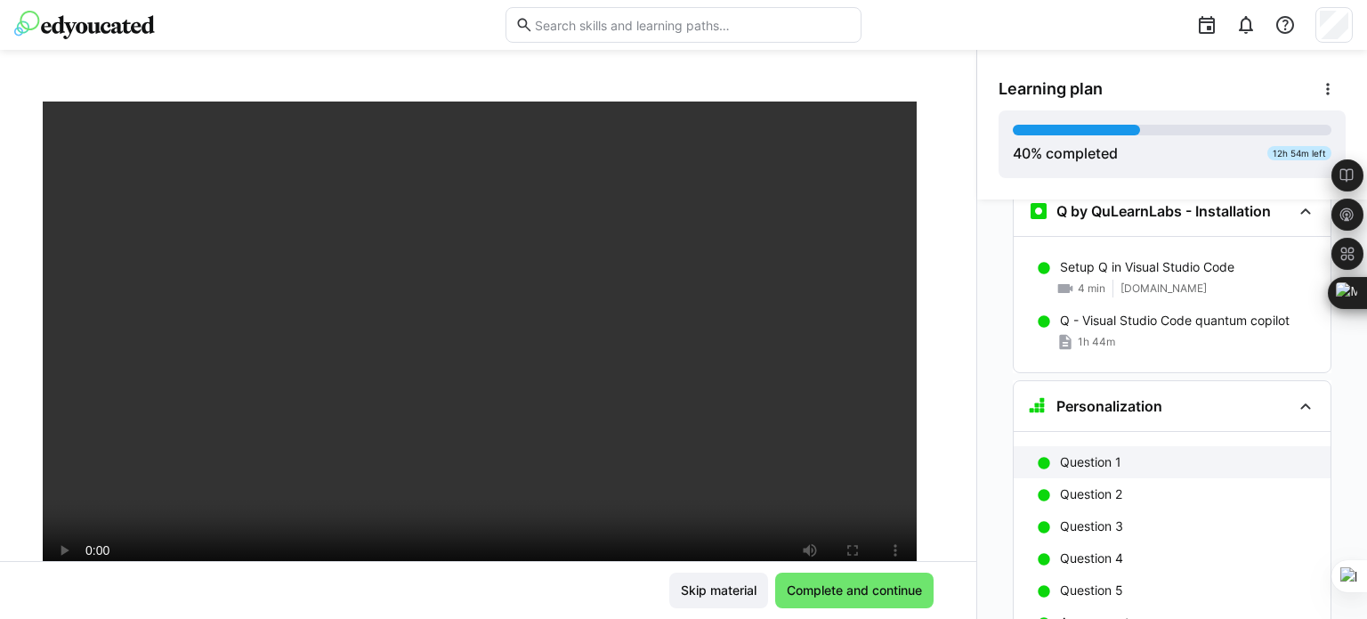
scroll to position [1695, 0]
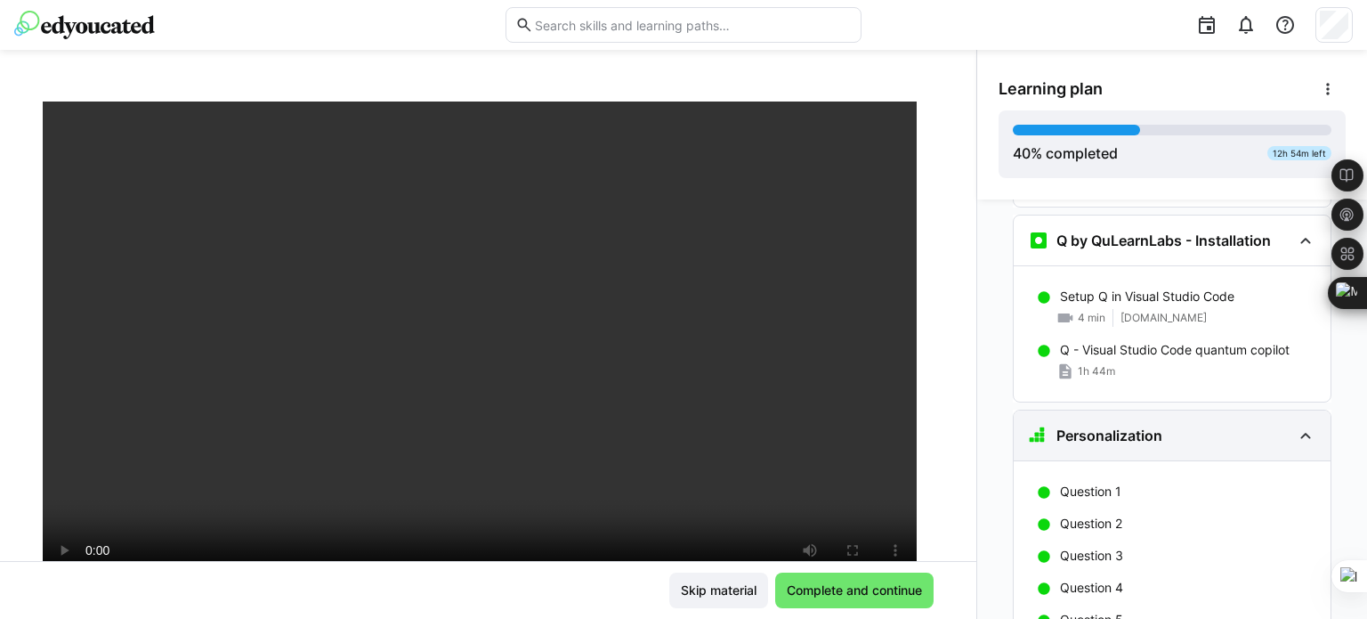
click at [1298, 425] on eds-icon at bounding box center [1305, 435] width 21 height 21
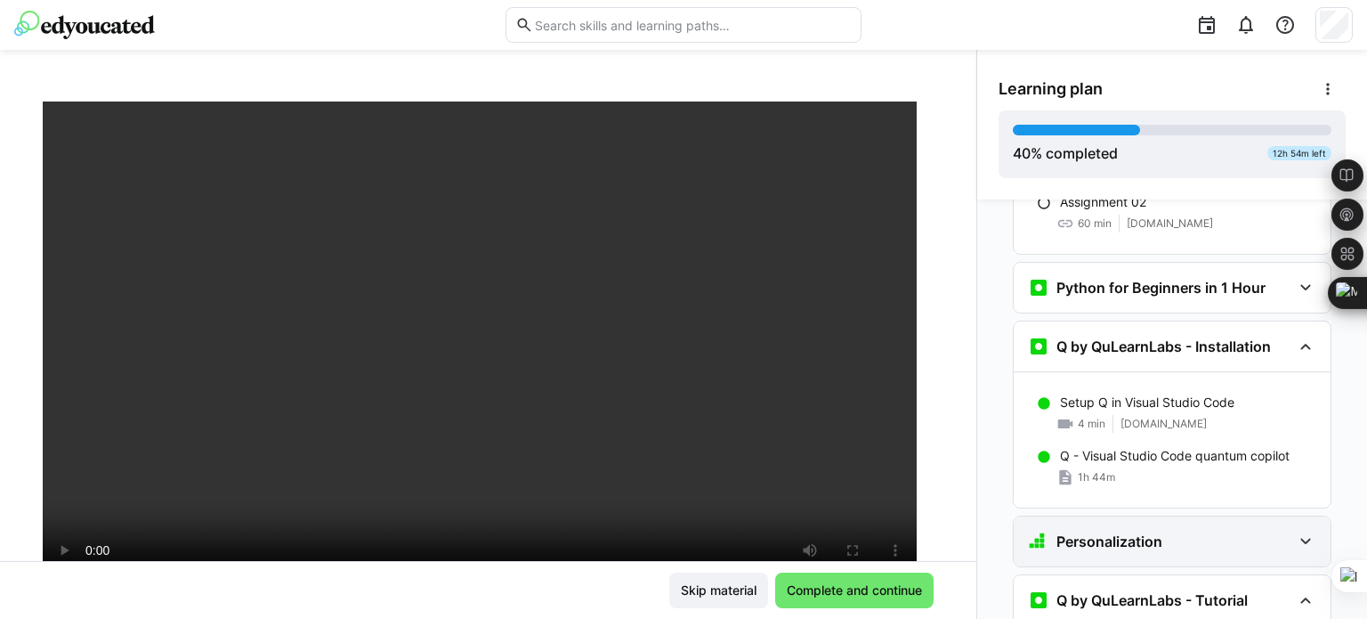
scroll to position [1547, 0]
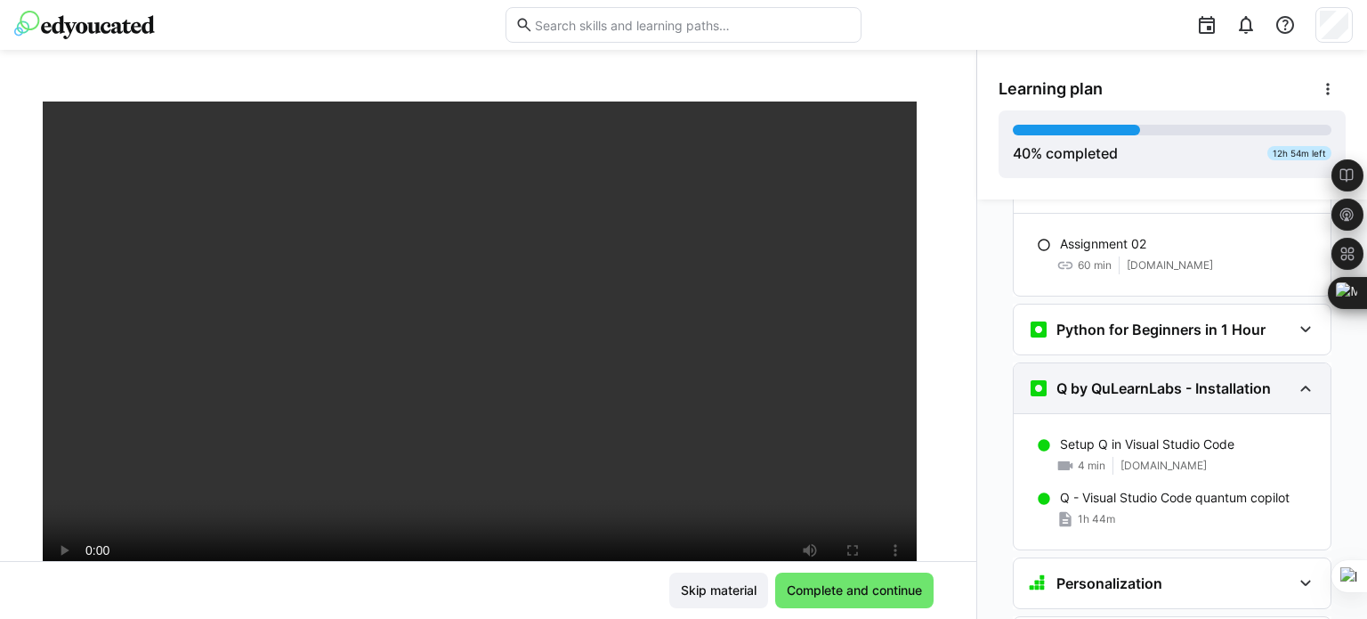
click at [1298, 377] on eds-icon at bounding box center [1305, 387] width 21 height 21
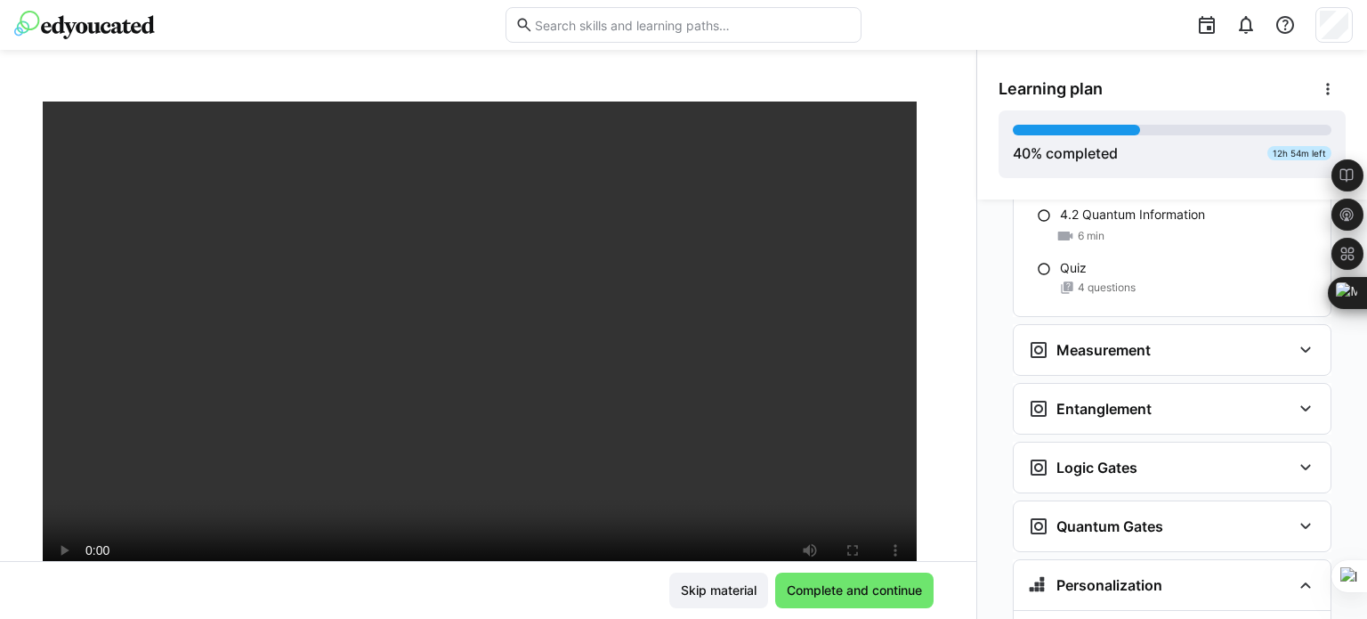
scroll to position [2733, 0]
click at [1296, 337] on eds-icon at bounding box center [1305, 347] width 21 height 21
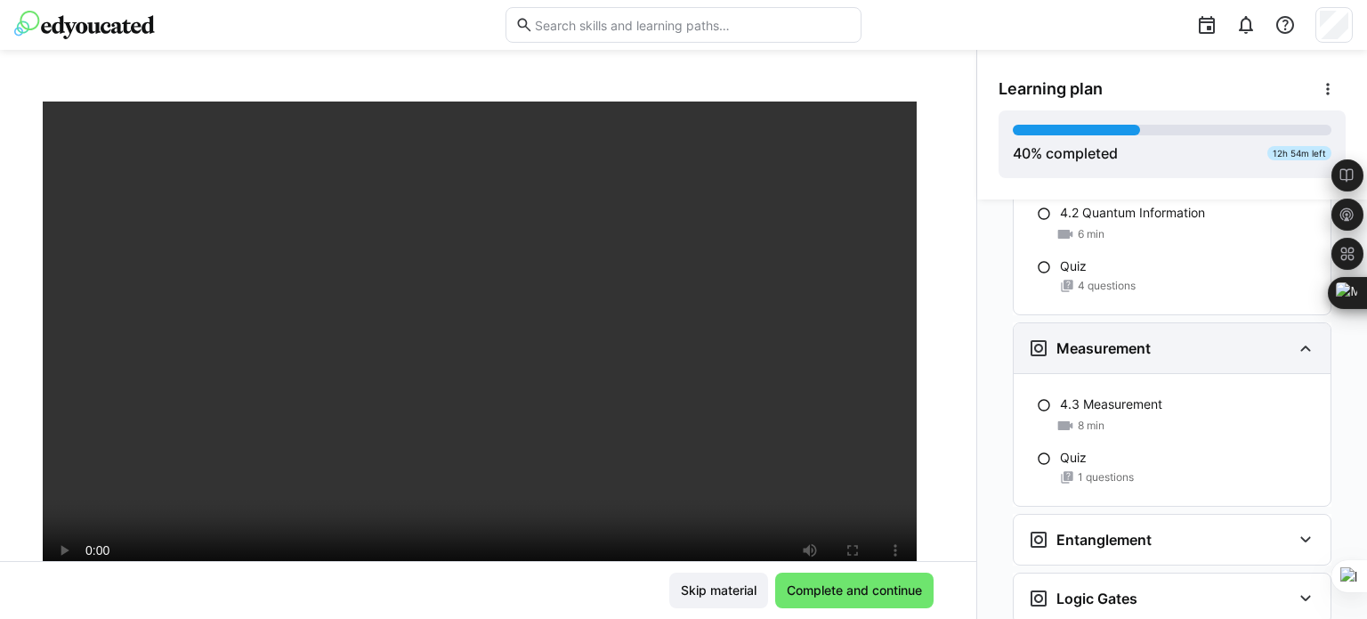
click at [1296, 337] on eds-icon at bounding box center [1305, 347] width 21 height 21
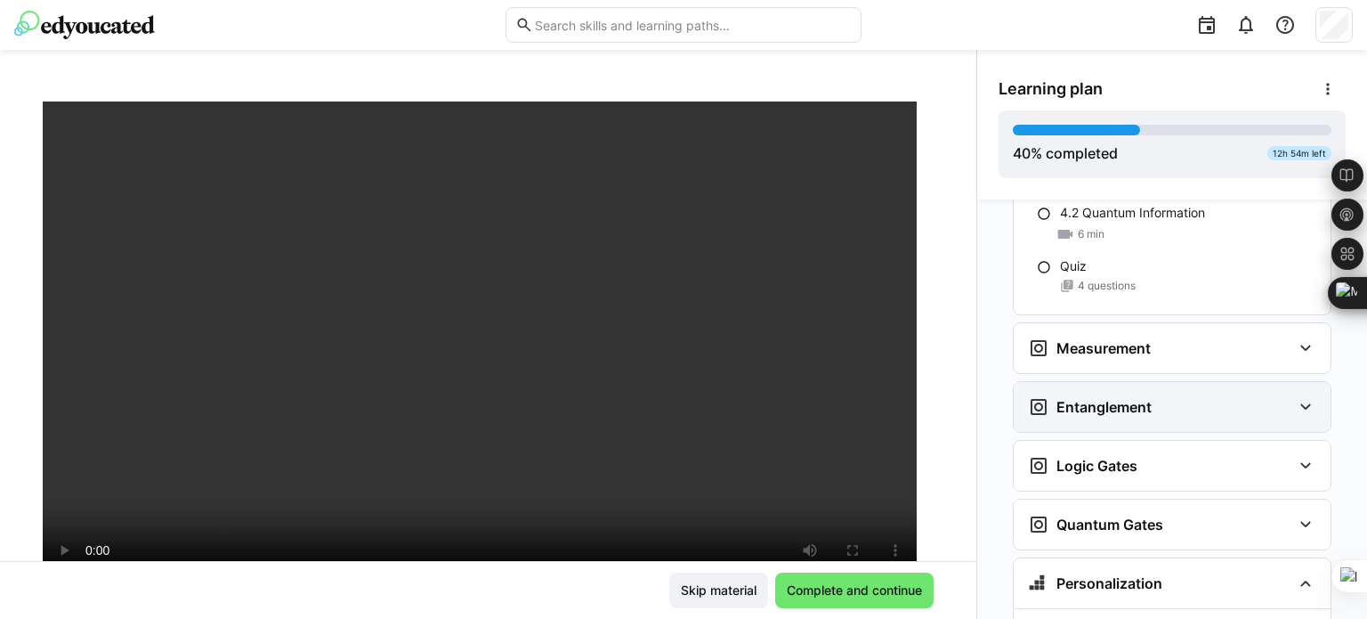
click at [1295, 396] on eds-icon at bounding box center [1305, 406] width 21 height 21
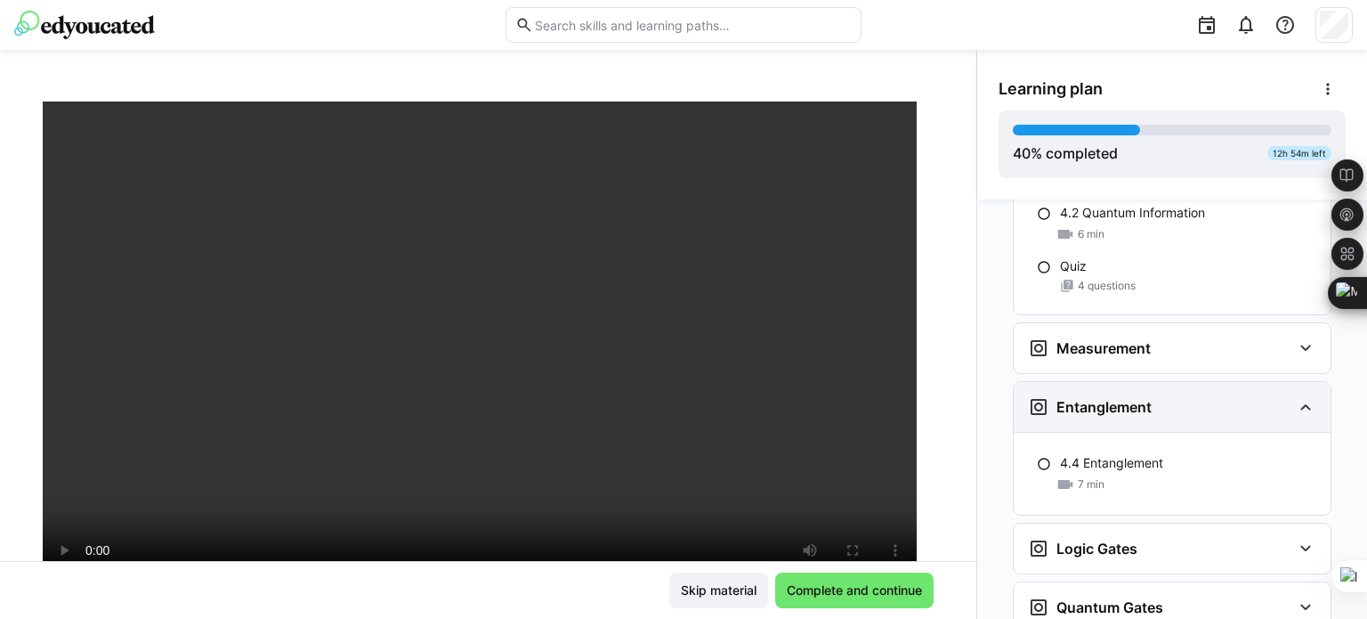
click at [1295, 396] on eds-icon at bounding box center [1305, 406] width 21 height 21
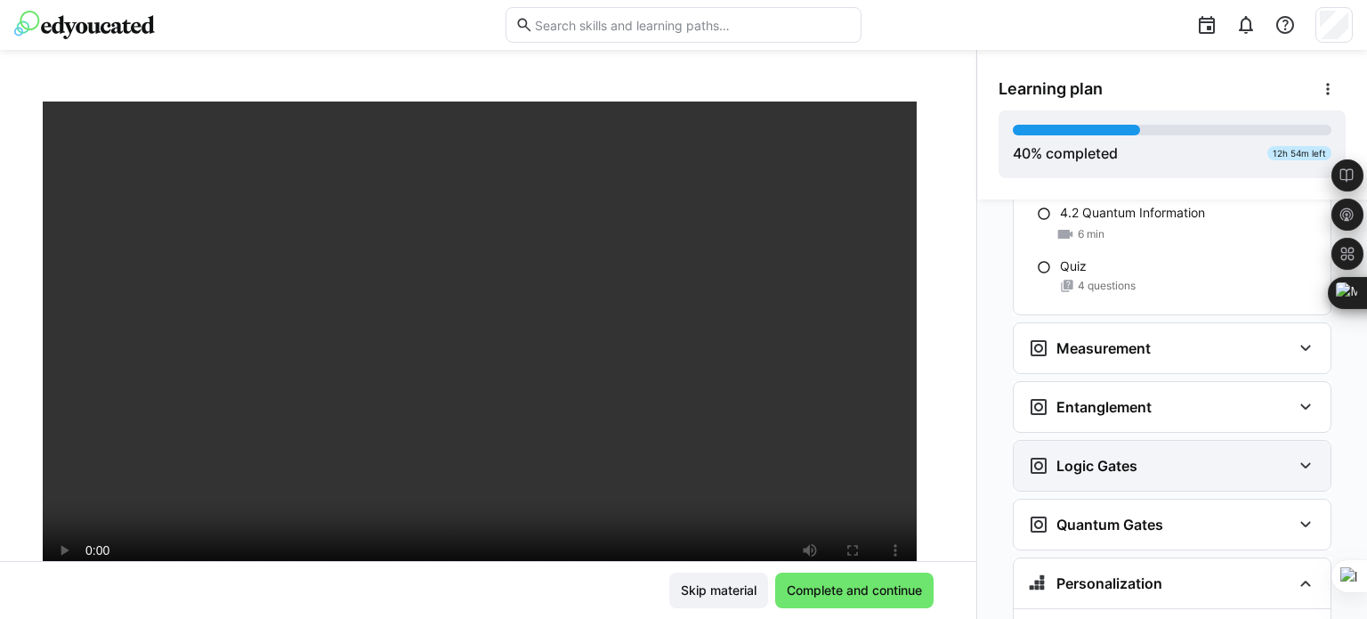
click at [1295, 455] on eds-icon at bounding box center [1305, 465] width 21 height 21
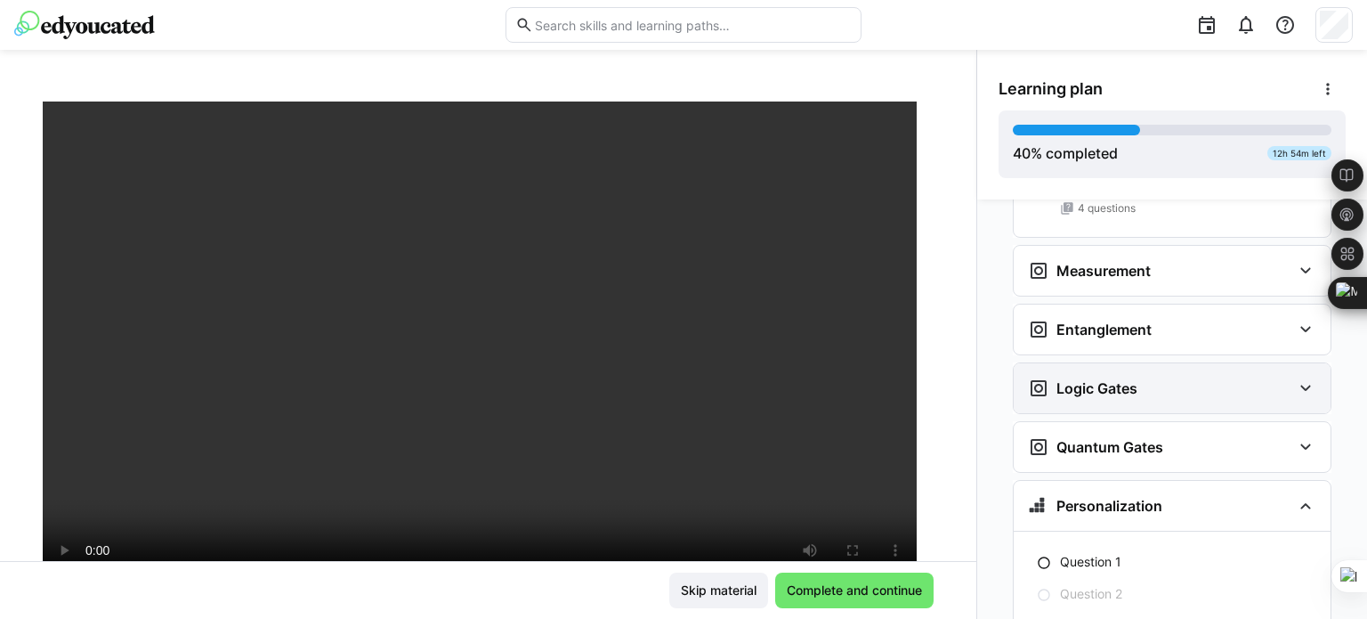
scroll to position [2882, 0]
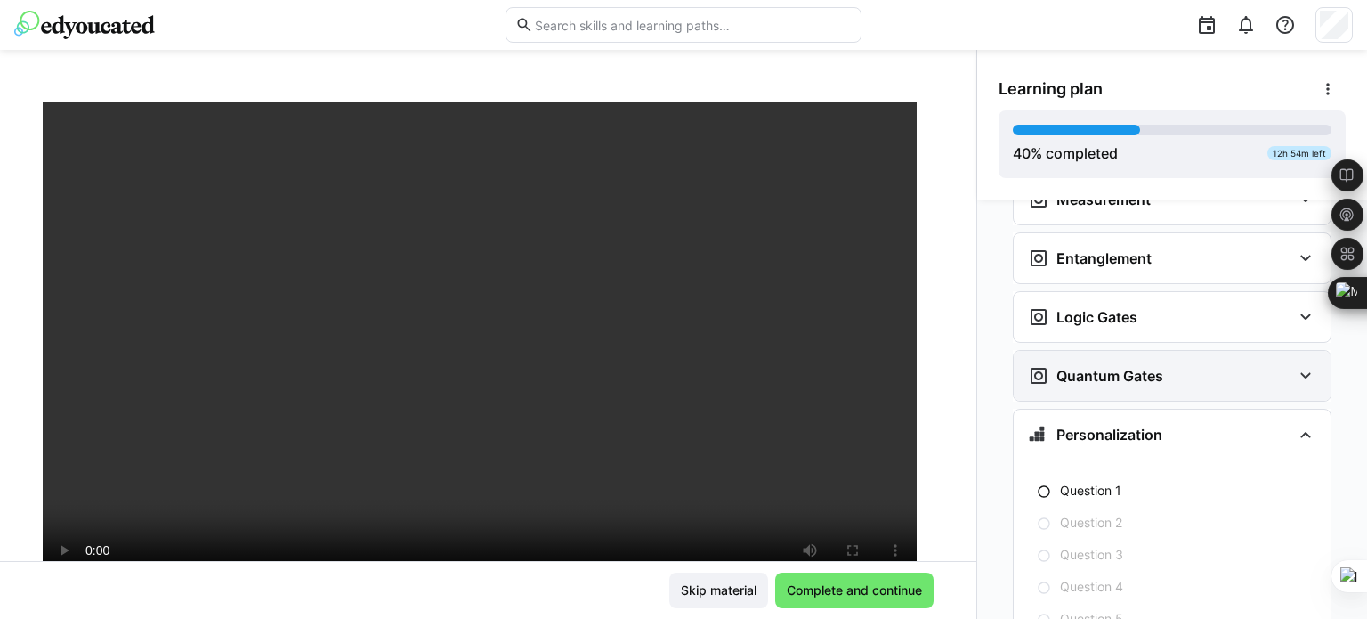
click at [1295, 365] on eds-icon at bounding box center [1305, 375] width 21 height 21
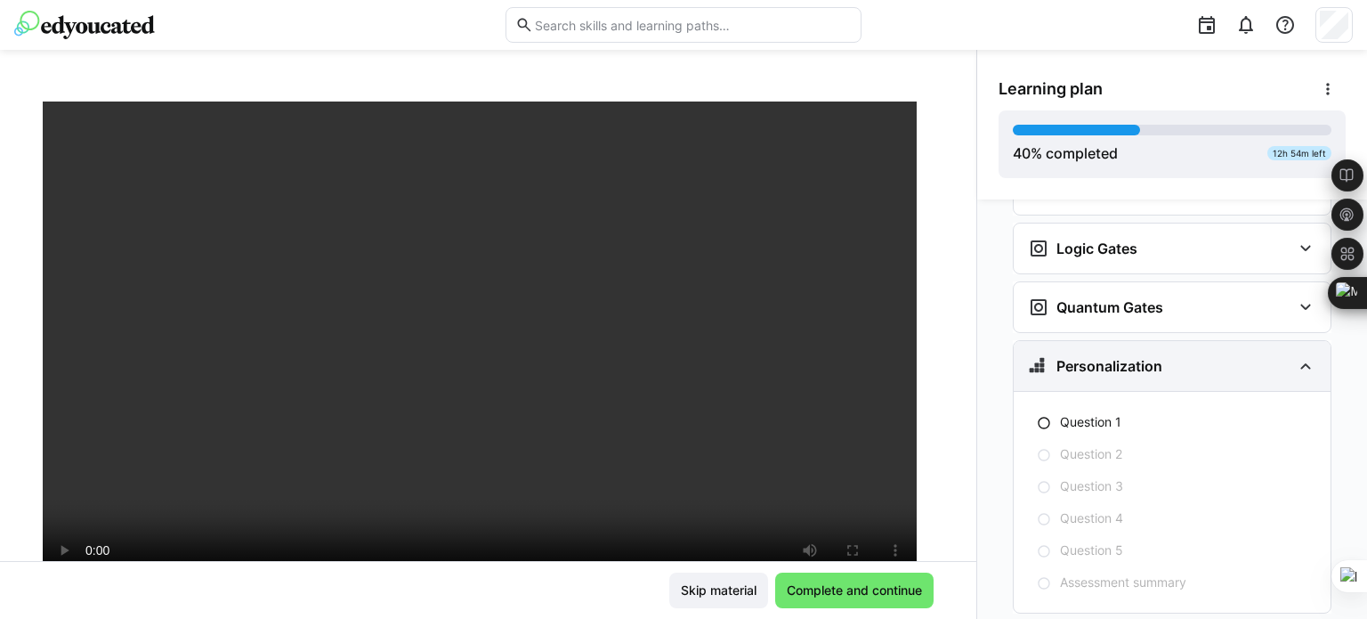
scroll to position [2957, 0]
